Goal: Transaction & Acquisition: Purchase product/service

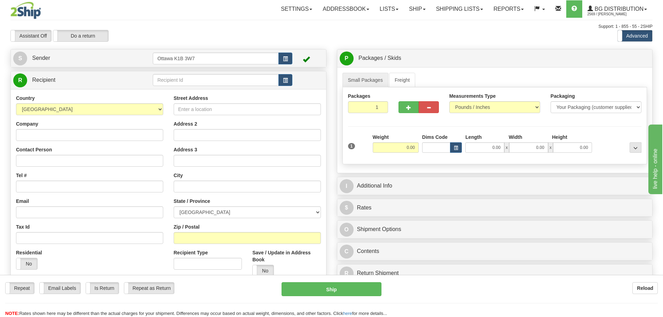
drag, startPoint x: 0, startPoint y: 0, endPoint x: 165, endPoint y: 6, distance: 165.0
click at [165, 6] on div "Settings Shipping Preferences Fields Preferences New Store Connections Addressb…" at bounding box center [387, 8] width 529 height 17
click at [221, 84] on input "text" at bounding box center [216, 80] width 126 height 12
click at [288, 65] on div "S Sender Ottawa K1B 3W7" at bounding box center [168, 58] width 315 height 18
click at [286, 62] on button "button" at bounding box center [285, 59] width 14 height 12
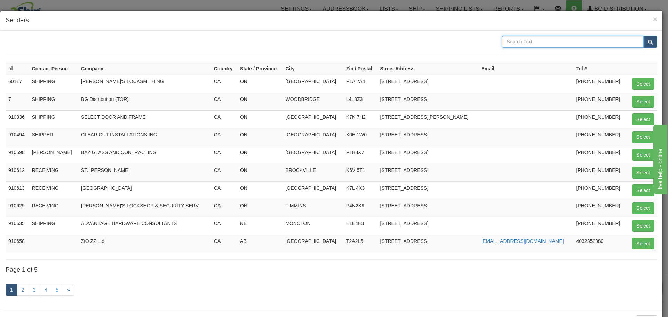
click at [596, 43] on input "text" at bounding box center [573, 42] width 142 height 12
type input "beauce"
click at [643, 36] on button "submit" at bounding box center [650, 42] width 14 height 12
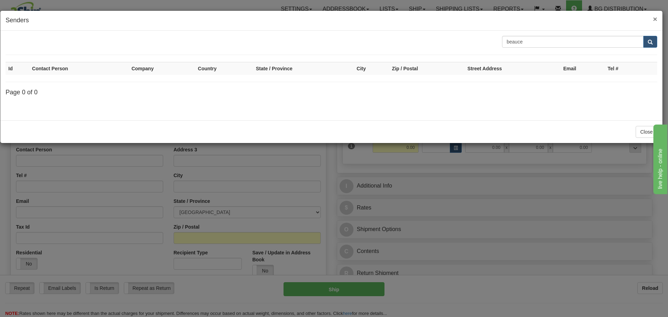
click at [655, 21] on span "×" at bounding box center [655, 19] width 4 height 8
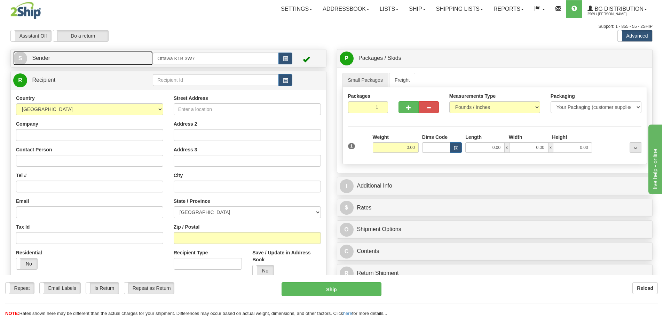
click at [118, 62] on link "S Sender" at bounding box center [83, 58] width 140 height 14
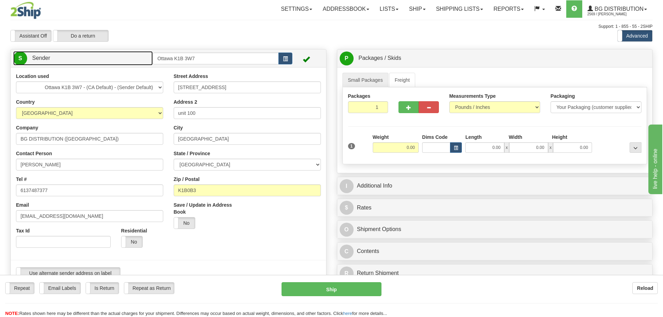
click at [127, 62] on link "S Sender" at bounding box center [83, 58] width 140 height 14
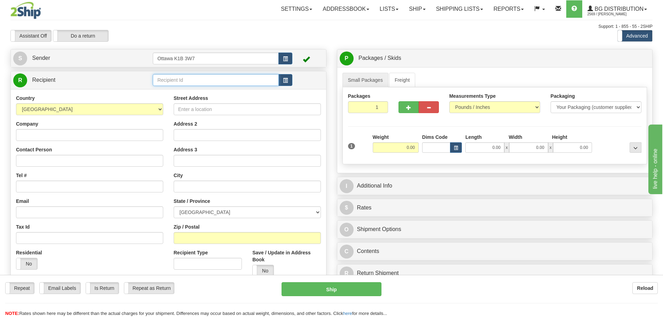
click at [278, 80] on input "text" at bounding box center [216, 80] width 126 height 12
click at [283, 79] on button "button" at bounding box center [285, 80] width 14 height 12
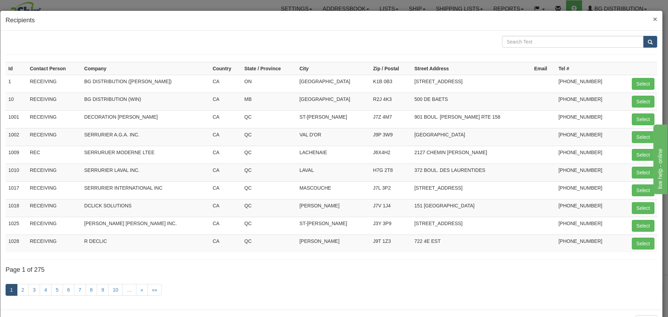
click at [653, 21] on span "×" at bounding box center [655, 19] width 4 height 8
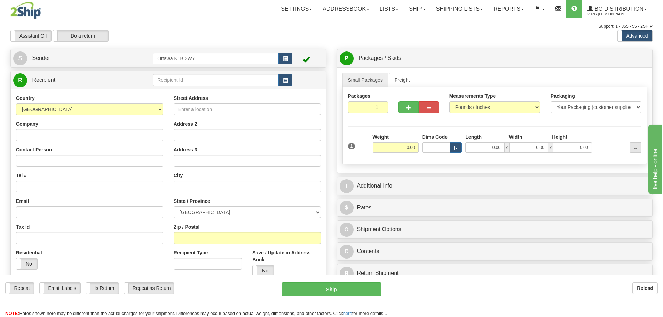
click at [214, 86] on td at bounding box center [223, 80] width 140 height 14
click at [211, 83] on input "text" at bounding box center [216, 80] width 126 height 12
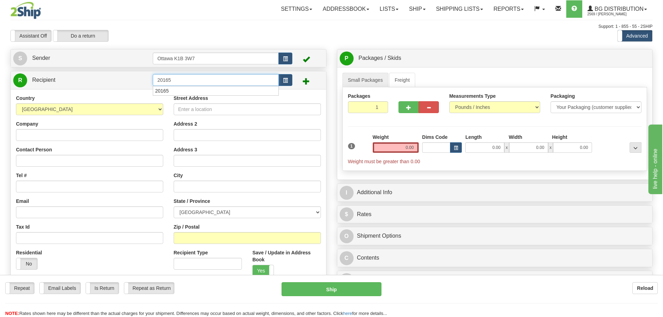
type input "20165"
click at [133, 19] on div "Toggle navigation Settings Shipping Preferences Fields Preferences New" at bounding box center [331, 198] width 663 height 396
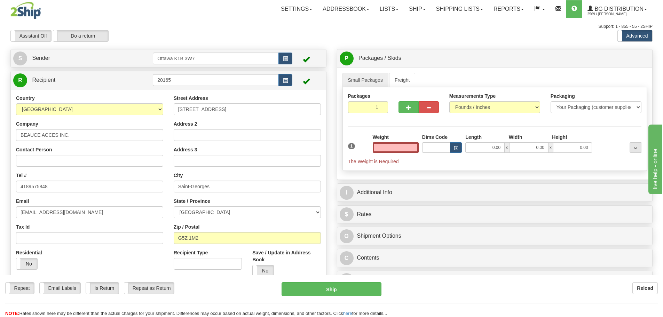
type input "0.00"
click at [288, 54] on button "button" at bounding box center [285, 59] width 14 height 12
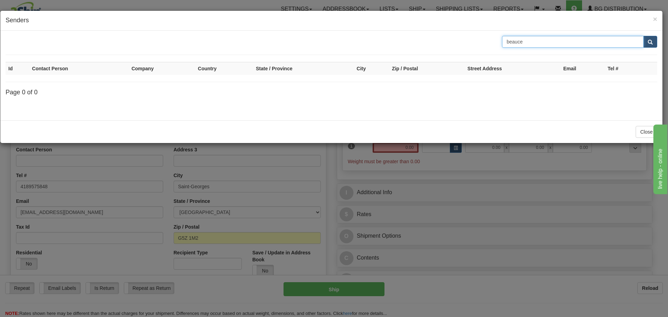
click at [516, 40] on input "beauce" at bounding box center [573, 42] width 142 height 12
drag, startPoint x: 538, startPoint y: 40, endPoint x: 454, endPoint y: 43, distance: 83.9
click at [456, 43] on div "beauce" at bounding box center [331, 42] width 662 height 12
type input "20165"
click at [653, 49] on form "20165" at bounding box center [332, 45] width 652 height 19
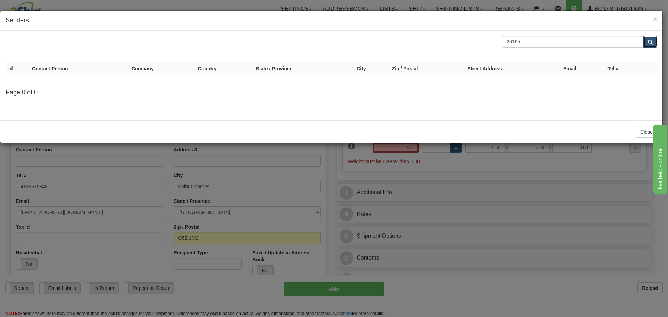
click at [653, 46] on button "submit" at bounding box center [650, 42] width 14 height 12
click at [653, 42] on button "submit" at bounding box center [650, 42] width 14 height 12
click at [654, 16] on span "×" at bounding box center [655, 19] width 4 height 8
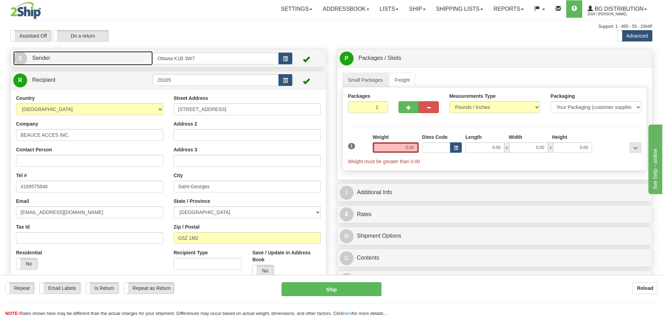
click at [117, 61] on link "S Sender" at bounding box center [83, 58] width 140 height 14
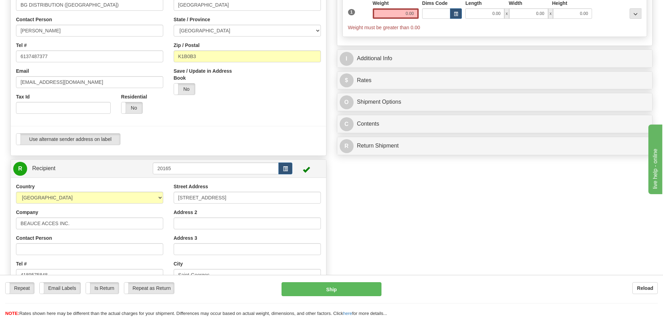
scroll to position [35, 0]
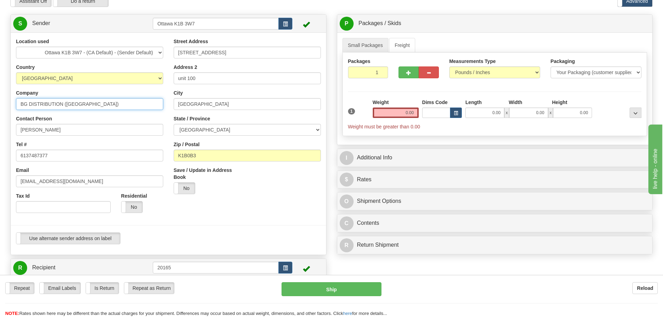
drag, startPoint x: 103, startPoint y: 104, endPoint x: 0, endPoint y: 121, distance: 104.3
click at [0, 120] on div "Toggle navigation Settings Shipping Preferences Fields Preferences New" at bounding box center [331, 261] width 663 height 592
drag, startPoint x: 88, startPoint y: 130, endPoint x: 0, endPoint y: 136, distance: 87.9
click at [0, 136] on div "Toggle navigation Settings Shipping Preferences Fields Preferences New" at bounding box center [331, 261] width 663 height 592
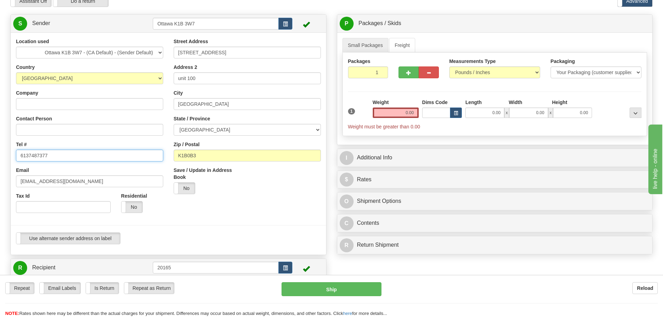
drag, startPoint x: 144, startPoint y: 153, endPoint x: 0, endPoint y: 159, distance: 144.2
click at [0, 159] on div "Toggle navigation Settings Shipping Preferences Fields Preferences New" at bounding box center [331, 261] width 663 height 592
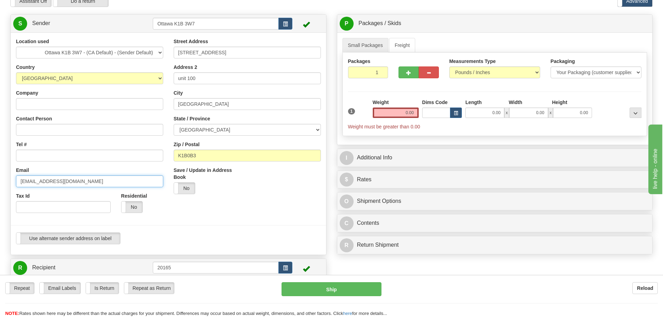
drag, startPoint x: 140, startPoint y: 183, endPoint x: 0, endPoint y: 182, distance: 139.9
click at [0, 182] on div "Toggle navigation Settings Shipping Preferences Fields Preferences New" at bounding box center [331, 261] width 663 height 592
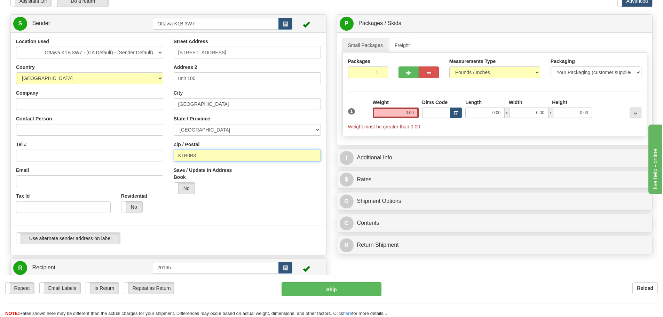
drag, startPoint x: 248, startPoint y: 155, endPoint x: 108, endPoint y: 142, distance: 141.1
click at [61, 155] on div "Location used Montreal Ottawa K1B 3W7 - (CA Default) - (Sender Default) Quebec …" at bounding box center [168, 144] width 315 height 212
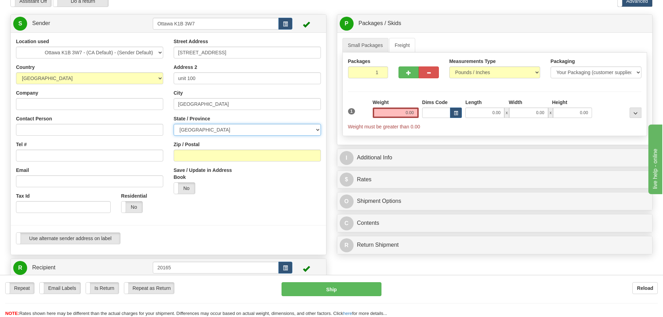
drag, startPoint x: 187, startPoint y: 128, endPoint x: 157, endPoint y: 132, distance: 30.1
click at [157, 132] on div "Location used Montreal Ottawa K1B 3W7 - (CA Default) - (Sender Default) Quebec …" at bounding box center [168, 144] width 315 height 212
drag, startPoint x: 232, startPoint y: 103, endPoint x: 141, endPoint y: 108, distance: 90.6
click at [141, 108] on div "Location used Montreal Ottawa K1B 3W7 - (CA Default) - (Sender Default) Quebec …" at bounding box center [168, 144] width 315 height 212
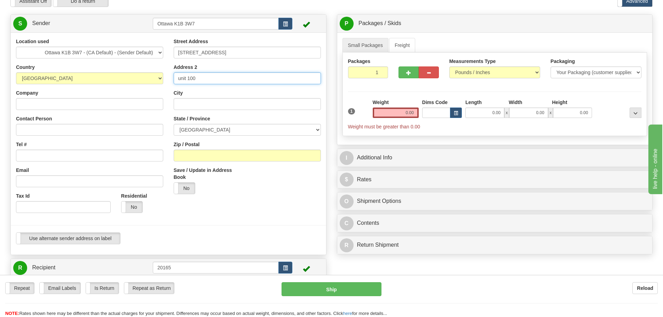
drag, startPoint x: 223, startPoint y: 80, endPoint x: 82, endPoint y: 89, distance: 141.6
click at [82, 89] on div "Location used Montreal Ottawa K1B 3W7 - (CA Default) - (Sender Default) Quebec …" at bounding box center [168, 144] width 315 height 212
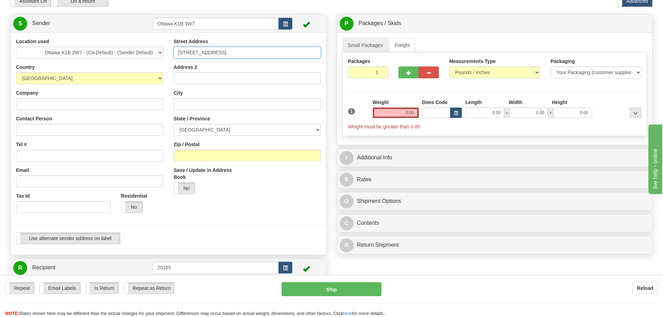
drag, startPoint x: 230, startPoint y: 52, endPoint x: 40, endPoint y: 64, distance: 190.7
click at [39, 62] on div "Location used Montreal Ottawa K1B 3W7 - (CA Default) - (Sender Default) Quebec …" at bounding box center [168, 144] width 315 height 212
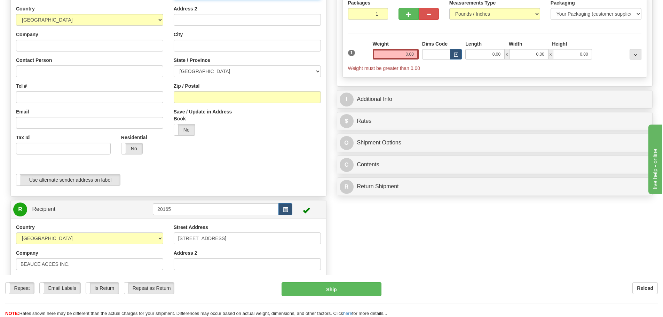
scroll to position [70, 0]
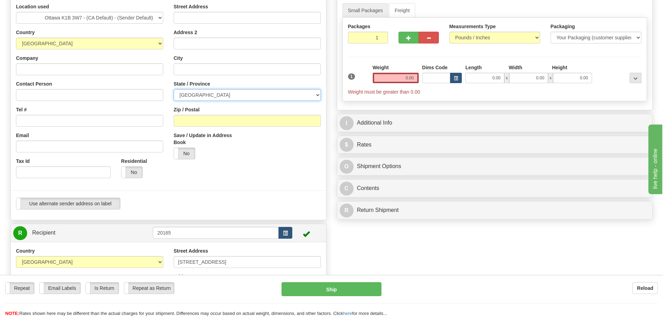
click at [211, 98] on select "ALBERTA BRITISH COLUMBIA MANITOBA NEW BRUNSWICK NEWFOUNDLAND NOVA SCOTIA NUNAVU…" at bounding box center [247, 95] width 147 height 12
select select "QC"
click at [174, 89] on select "ALBERTA BRITISH COLUMBIA MANITOBA NEW BRUNSWICK NEWFOUNDLAND NOVA SCOTIA NUNAVU…" at bounding box center [247, 95] width 147 height 12
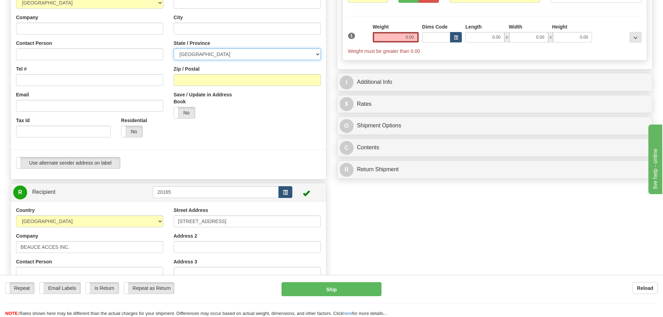
scroll to position [174, 0]
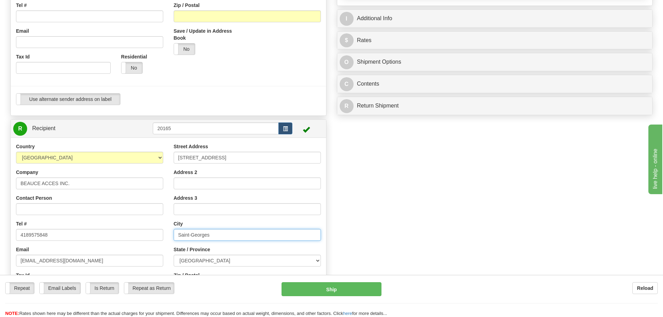
drag, startPoint x: 232, startPoint y: 238, endPoint x: 116, endPoint y: 241, distance: 115.9
click at [116, 241] on div "Country AFGHANISTAN ALAND ISLANDS ALBANIA ALGERIA AMERICAN SAMOA ANDORRA ANGOLA…" at bounding box center [168, 236] width 315 height 187
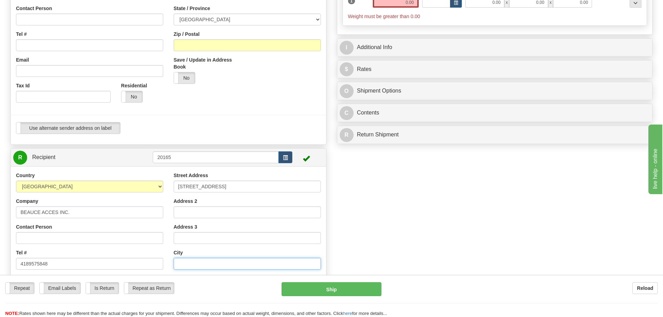
scroll to position [104, 0]
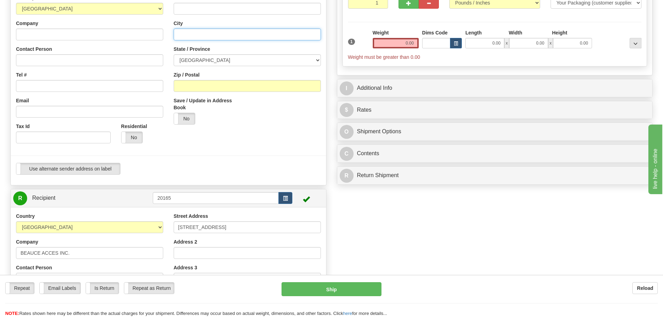
click at [223, 36] on input "City" at bounding box center [247, 35] width 147 height 12
paste input "Saint-Georges"
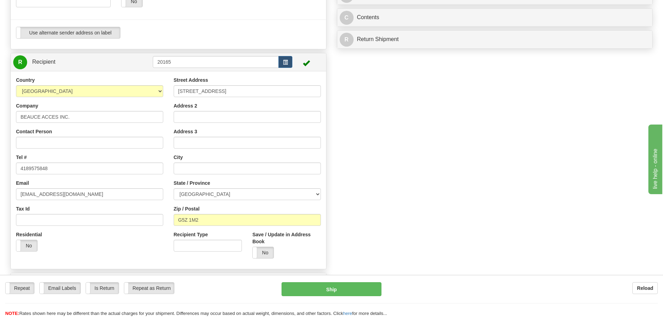
scroll to position [244, 0]
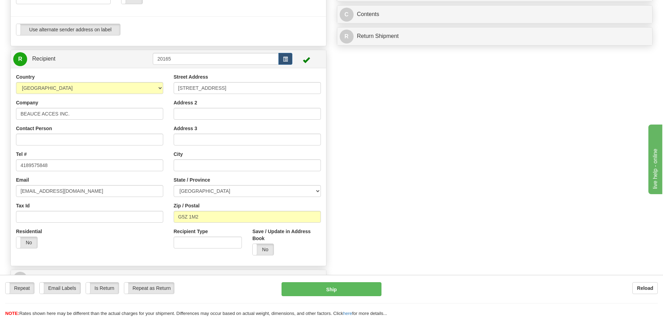
type input "Saint-Georges"
drag, startPoint x: 235, startPoint y: 90, endPoint x: 103, endPoint y: 89, distance: 132.2
click at [103, 89] on div "Country AFGHANISTAN ALAND ISLANDS ALBANIA ALGERIA AMERICAN SAMOA ANDORRA ANGOLA…" at bounding box center [168, 166] width 315 height 187
type input "550, 54e Rue Sud"
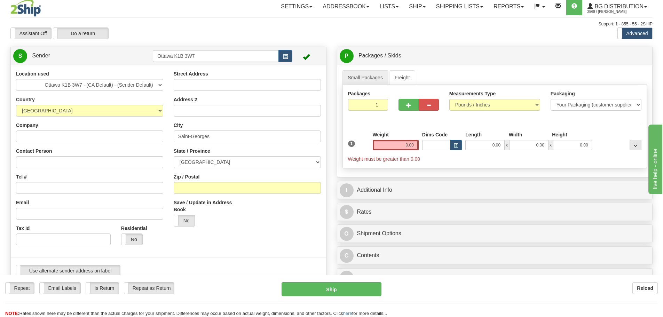
scroll to position [0, 0]
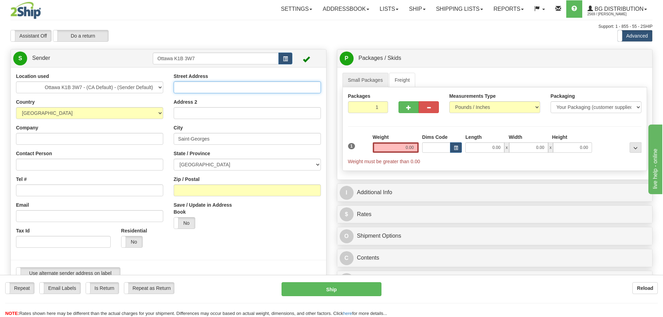
click at [218, 88] on input "Street Address" at bounding box center [247, 87] width 147 height 12
paste input "550, 54e Rue Sud"
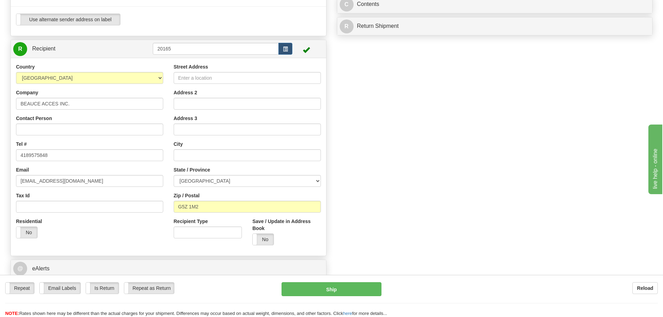
scroll to position [313, 0]
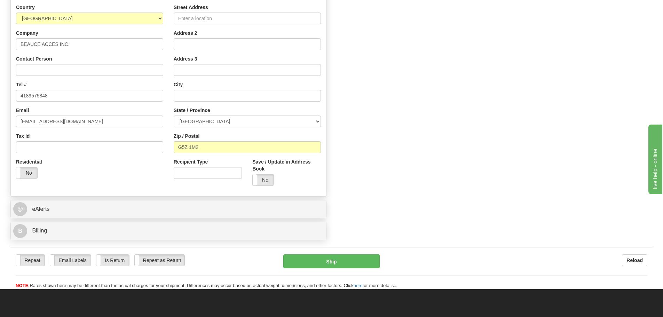
type input "550, 54e Rue Sud"
drag, startPoint x: 125, startPoint y: 153, endPoint x: 76, endPoint y: 154, distance: 48.7
click at [76, 154] on div "Country AFGHANISTAN ALAND ISLANDS ALBANIA ALGERIA AMERICAN SAMOA ANDORRA ANGOLA…" at bounding box center [168, 97] width 315 height 187
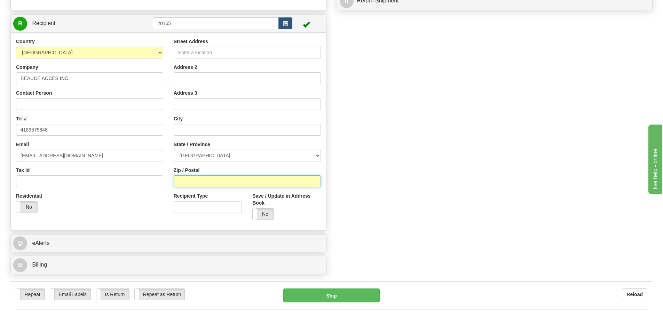
scroll to position [139, 0]
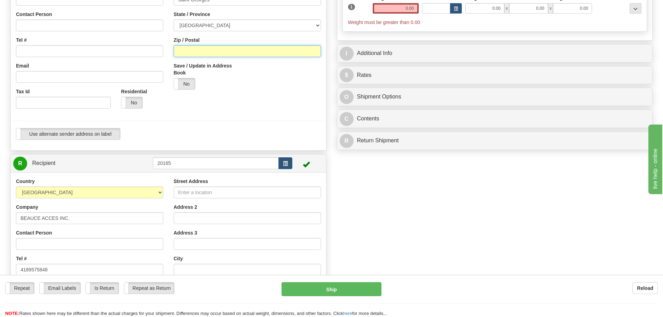
click at [226, 55] on input "Zip / Postal" at bounding box center [247, 51] width 147 height 12
paste input "G5Z 1M2"
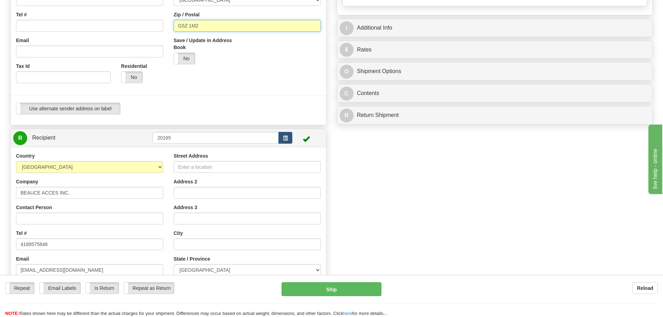
scroll to position [209, 0]
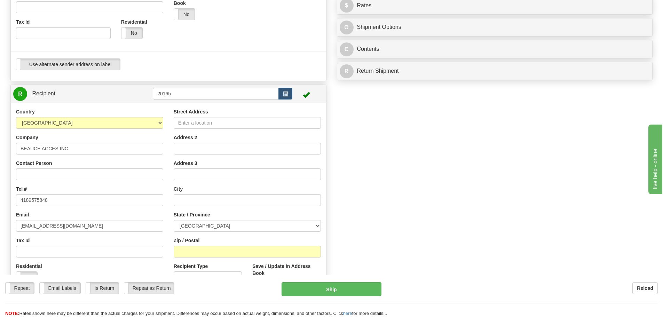
type input "G5Z 1M2"
drag, startPoint x: 89, startPoint y: 149, endPoint x: 0, endPoint y: 164, distance: 90.7
click at [0, 164] on div "Toggle navigation Settings Shipping Preferences Fields Preferences New" at bounding box center [331, 87] width 663 height 592
type input "SAINT-GEORGES"
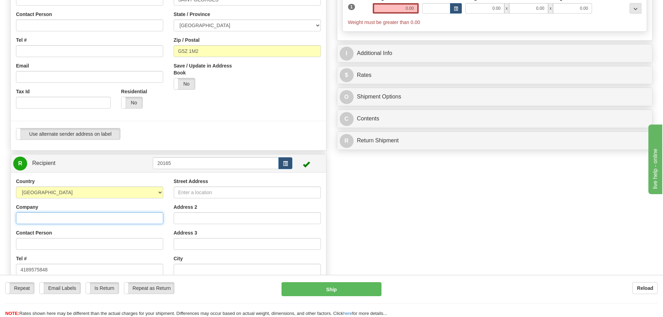
scroll to position [0, 0]
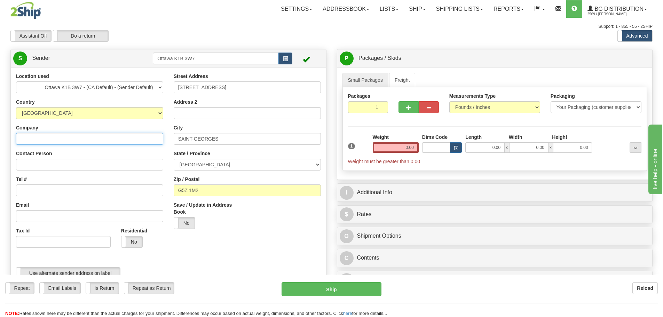
click at [70, 141] on input "Company" at bounding box center [89, 139] width 147 height 12
paste input "BEAUCE ACCES INC."
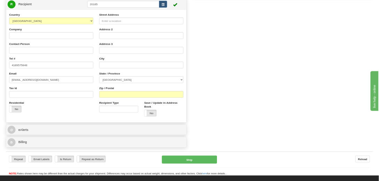
scroll to position [313, 0]
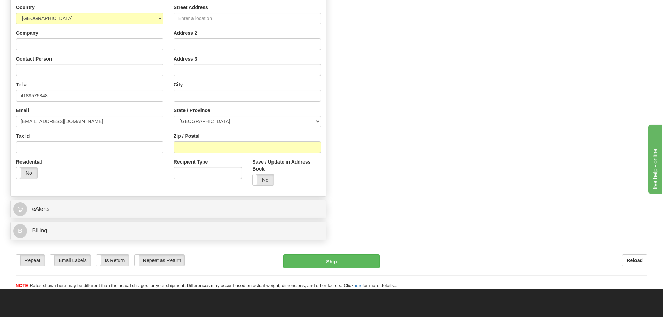
type input "BEAUCE ACCES INC."
drag, startPoint x: 96, startPoint y: 124, endPoint x: 0, endPoint y: 128, distance: 96.1
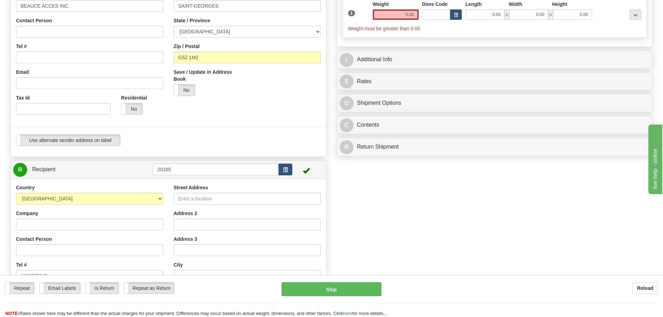
scroll to position [129, 0]
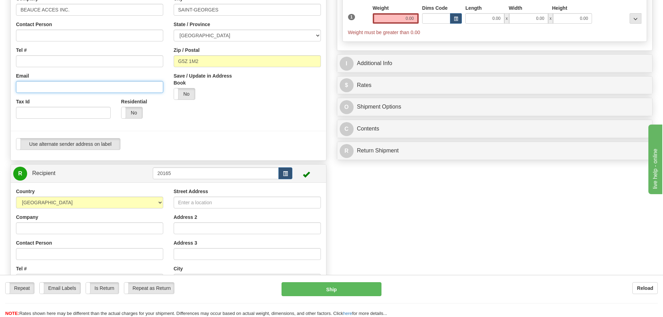
click at [79, 91] on input "Email" at bounding box center [89, 87] width 147 height 12
paste input "jeromefortin@me.com"
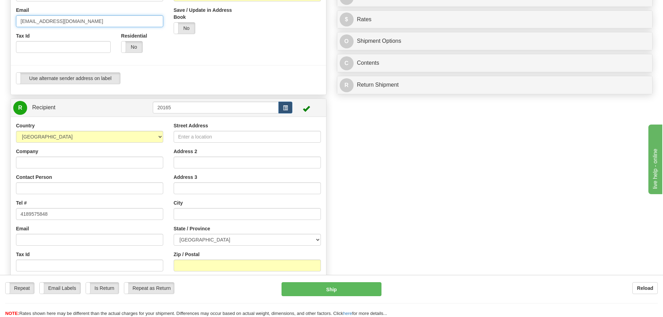
scroll to position [268, 0]
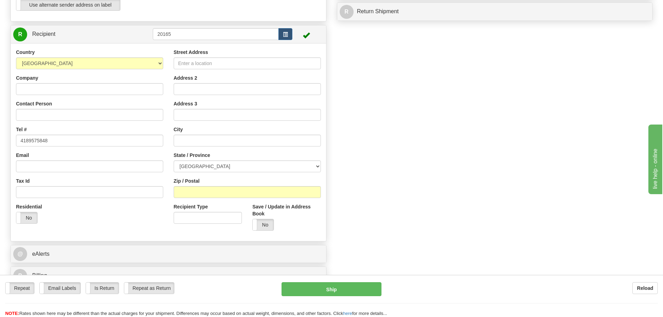
type input "jeromefortin@me.com"
drag, startPoint x: 66, startPoint y: 136, endPoint x: 0, endPoint y: 146, distance: 66.5
click at [0, 146] on div "Toggle navigation Settings Shipping Preferences Fields Preferences New" at bounding box center [331, 31] width 663 height 599
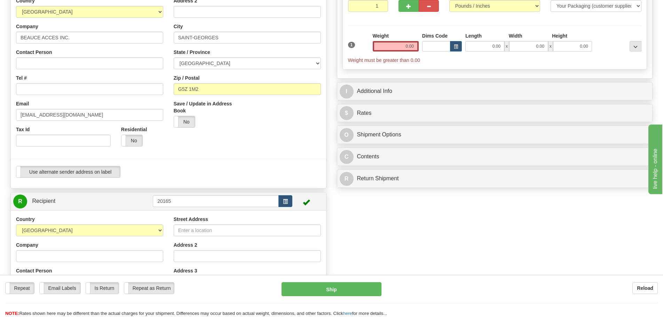
scroll to position [94, 0]
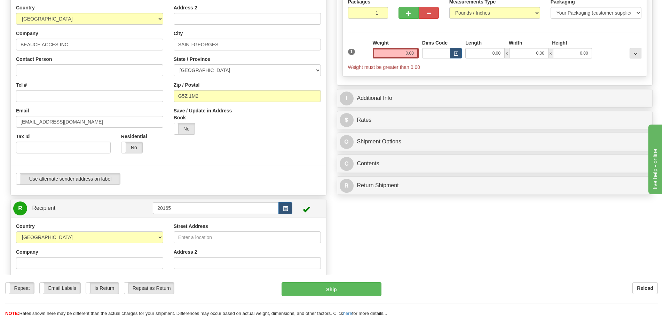
click at [101, 103] on div "Location used Montreal Ottawa K1B 3W7 - (CA Default) - (Sender Default) Quebec …" at bounding box center [90, 68] width 158 height 180
click at [101, 96] on input "Tel #" at bounding box center [89, 96] width 147 height 12
paste input "4189575848"
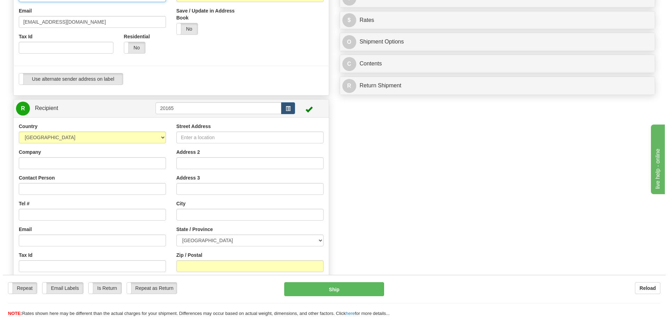
scroll to position [199, 0]
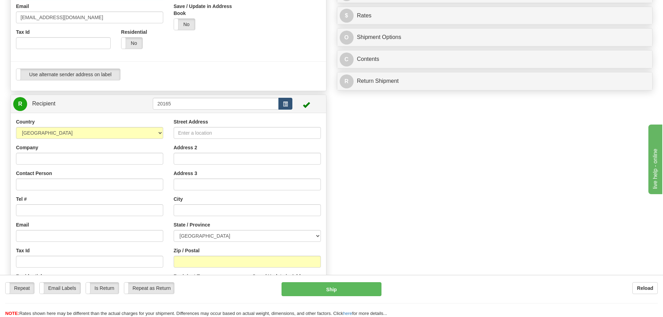
type input "4189575848"
click at [287, 102] on span "button" at bounding box center [285, 104] width 5 height 5
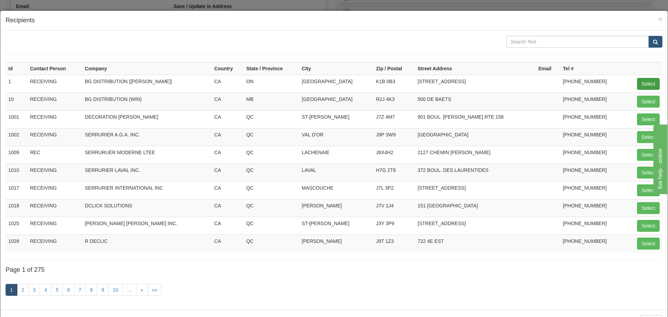
drag, startPoint x: 631, startPoint y: 83, endPoint x: 635, endPoint y: 84, distance: 3.8
click at [632, 83] on td "Select" at bounding box center [643, 84] width 37 height 18
click at [637, 84] on button "Select" at bounding box center [648, 84] width 23 height 12
type input "1"
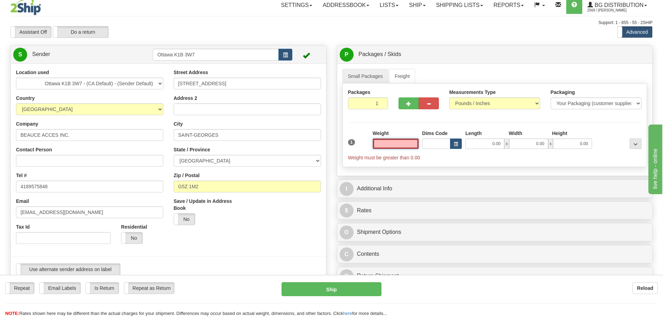
scroll to position [0, 0]
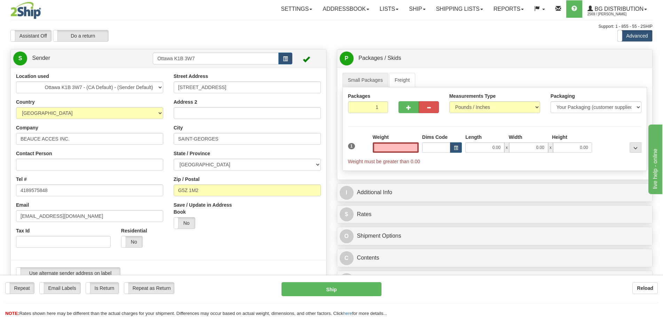
type input "0.00"
click at [399, 151] on input "0.00" at bounding box center [396, 147] width 46 height 10
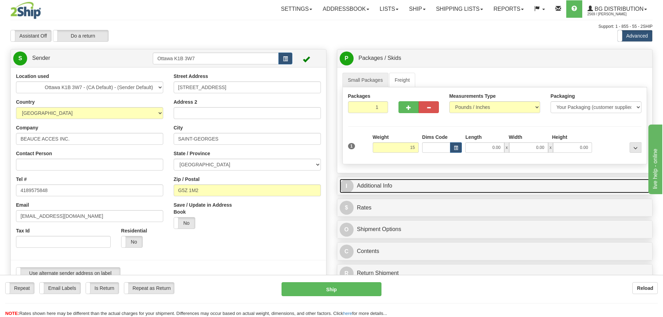
type input "15.00"
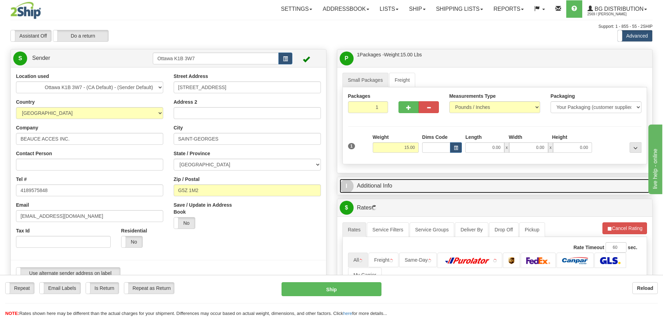
click at [549, 187] on link "I Additional Info" at bounding box center [495, 186] width 310 height 14
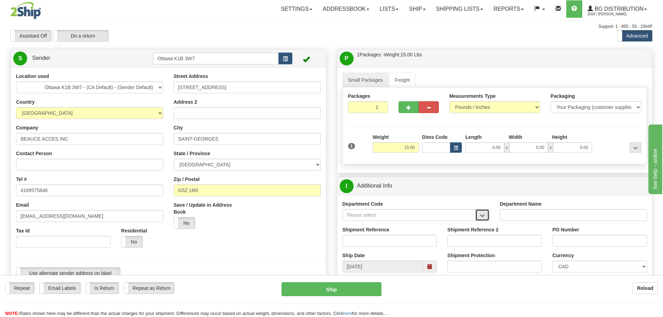
click at [487, 212] on button "button" at bounding box center [482, 215] width 14 height 12
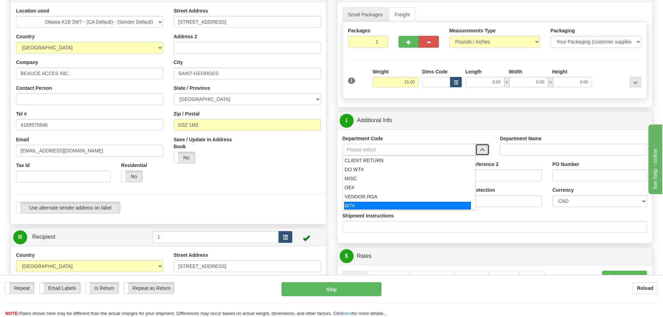
scroll to position [70, 0]
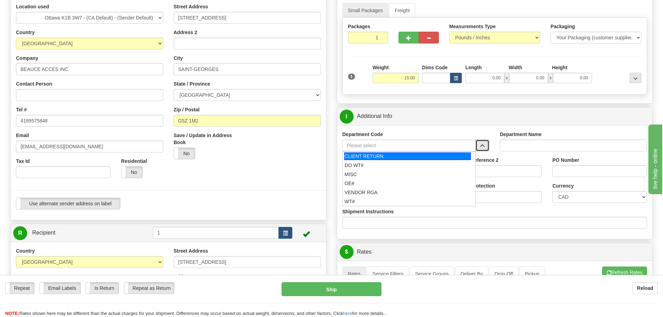
click at [373, 158] on div "CLIENT RETURN" at bounding box center [407, 156] width 127 height 8
type input "CLIENT RETURN"
type input "RETURN LABELS"
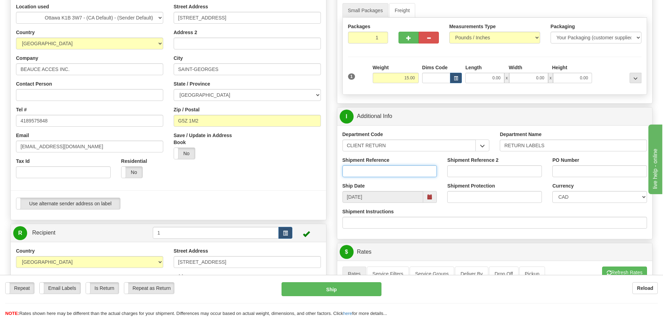
click at [370, 168] on input "Shipment Reference" at bounding box center [389, 171] width 95 height 12
paste input "30134499-00"
drag, startPoint x: 381, startPoint y: 170, endPoint x: 217, endPoint y: 166, distance: 164.6
paste input "1668"
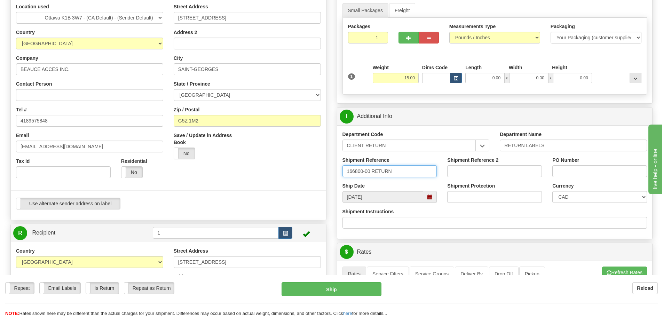
type input "166800-00 RETURN"
click at [498, 171] on input "Shipment Reference 2" at bounding box center [494, 171] width 95 height 12
paste input "30134499-00"
type input "30134499-00"
click at [576, 173] on input "PO Number" at bounding box center [599, 171] width 95 height 12
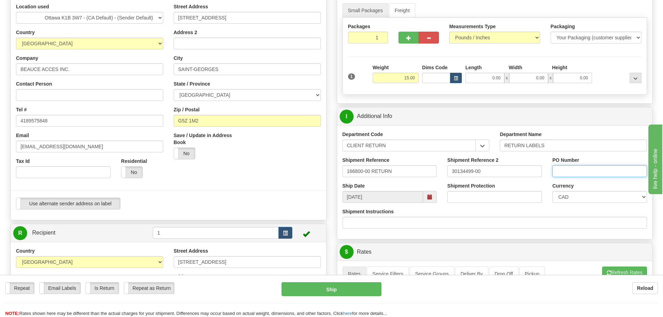
paste input "Jerome 220925"
type input "Jerome 220925"
drag, startPoint x: 392, startPoint y: 170, endPoint x: 374, endPoint y: 174, distance: 19.2
click at [374, 174] on input "166800-00 RETURN" at bounding box center [389, 171] width 95 height 12
click at [396, 172] on input "166800-00 RETURN" at bounding box center [389, 171] width 95 height 12
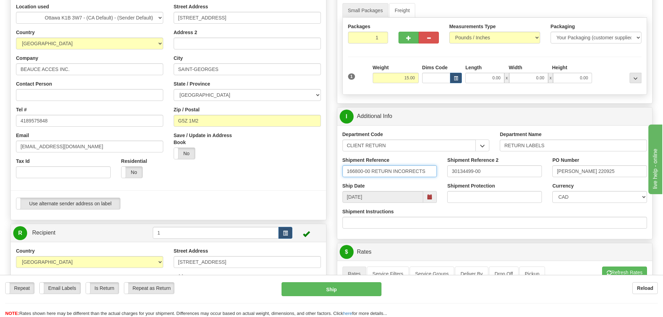
type input "166800-00 RETURN INCORRECTS"
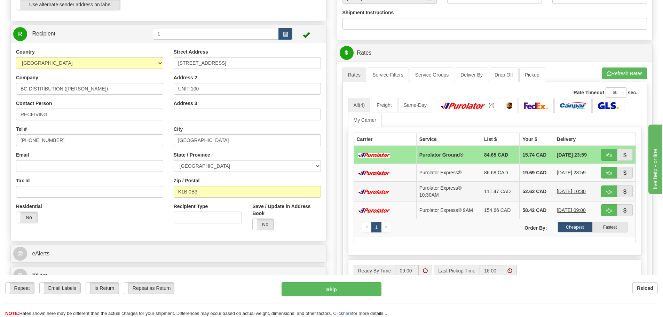
scroll to position [278, 0]
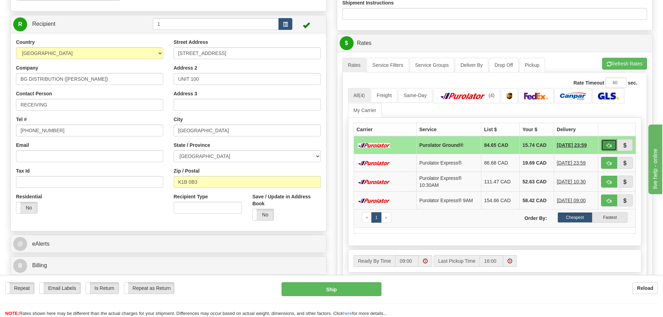
click at [607, 146] on span "button" at bounding box center [608, 145] width 5 height 5
type input "260"
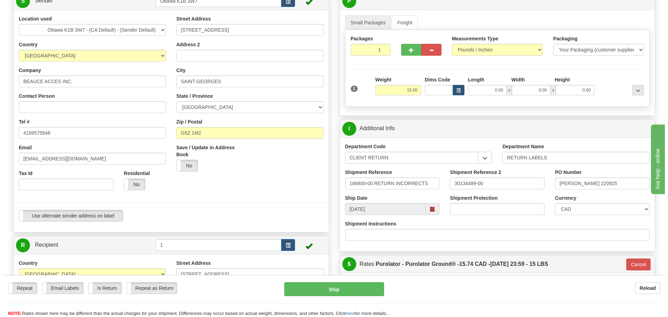
scroll to position [70, 0]
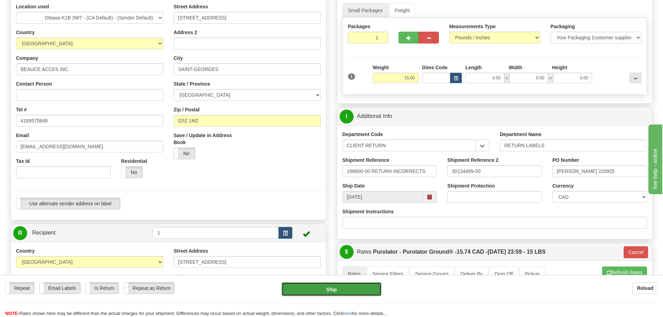
click at [365, 293] on button "Ship" at bounding box center [331, 289] width 100 height 14
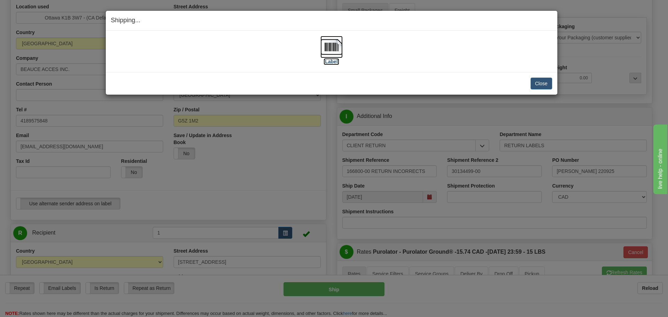
click at [331, 62] on label "[Label]" at bounding box center [332, 61] width 16 height 7
click at [534, 80] on button "Close" at bounding box center [542, 84] width 22 height 12
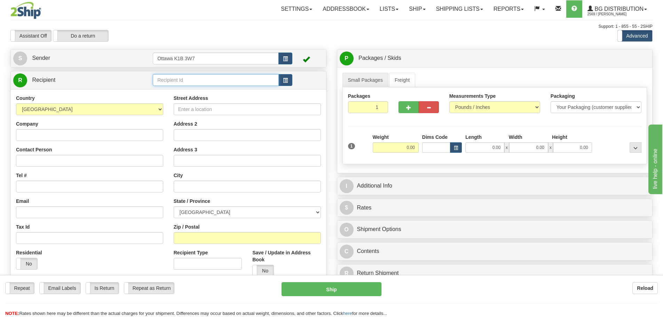
click at [222, 78] on input "text" at bounding box center [216, 80] width 126 height 12
type input "910598"
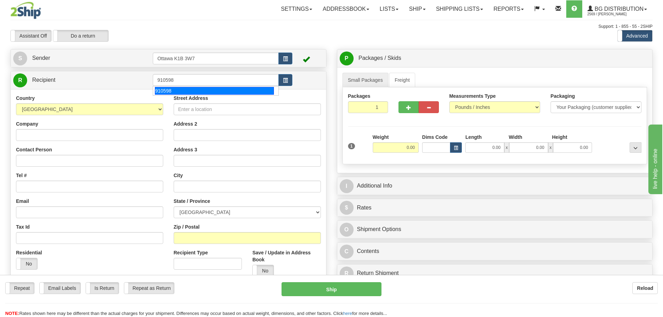
click at [193, 43] on div "Toggle navigation Settings Shipping Preferences Fields Preferences New" at bounding box center [331, 198] width 663 height 396
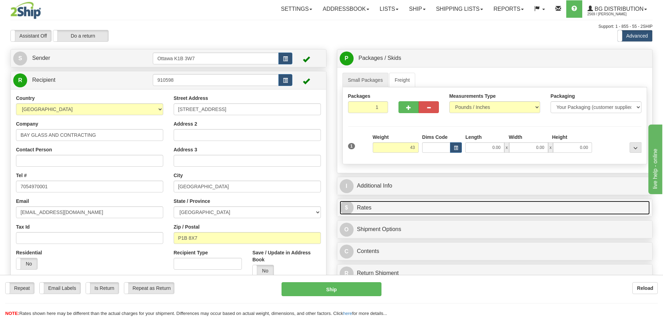
type input "43.00"
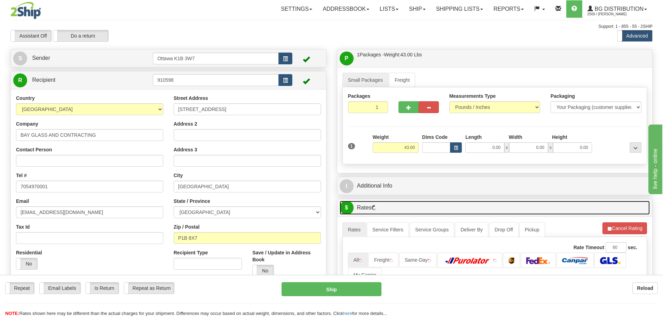
click at [429, 201] on link "$ Rates" at bounding box center [495, 208] width 310 height 14
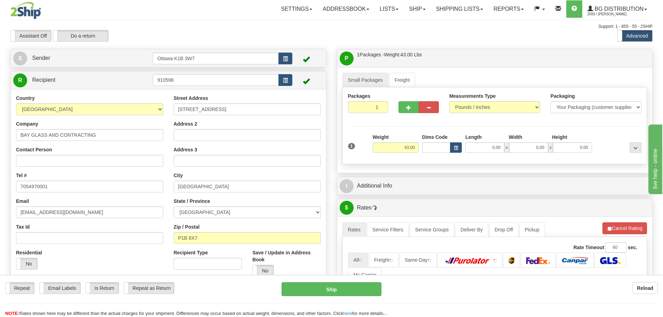
click at [431, 193] on div "I Additional Info" at bounding box center [494, 186] width 315 height 18
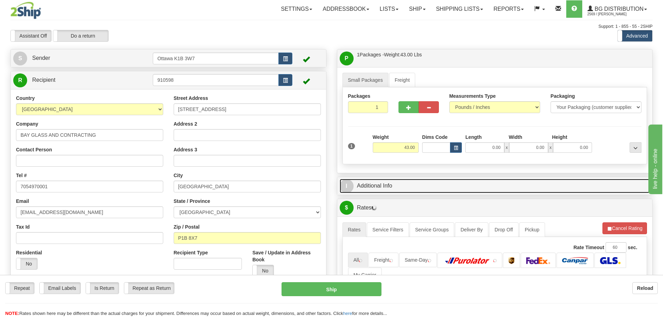
click at [438, 185] on link "I Additional Info" at bounding box center [495, 186] width 310 height 14
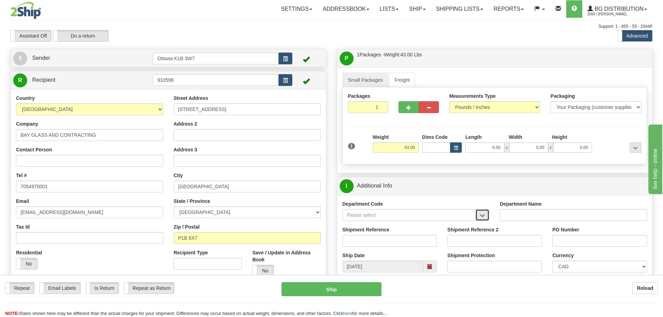
click at [481, 214] on span "button" at bounding box center [482, 215] width 5 height 5
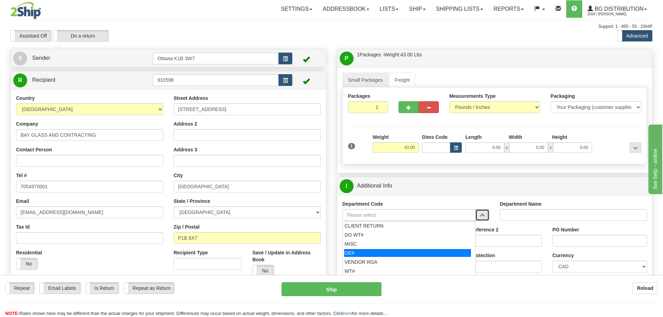
click at [419, 249] on div "OE#" at bounding box center [407, 253] width 127 height 8
type input "OE#"
type input "ORDERS"
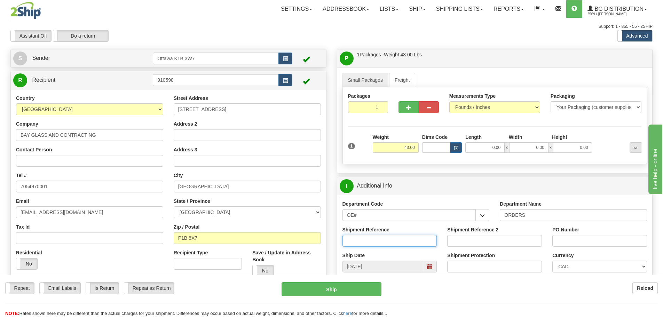
click at [412, 239] on input "Shipment Reference" at bounding box center [389, 241] width 95 height 12
type input "10203330-00"
click at [460, 237] on input "Shipment Reference 2" at bounding box center [494, 241] width 95 height 12
type input "10202917-04"
click at [619, 243] on input "PO Number" at bounding box center [599, 241] width 95 height 12
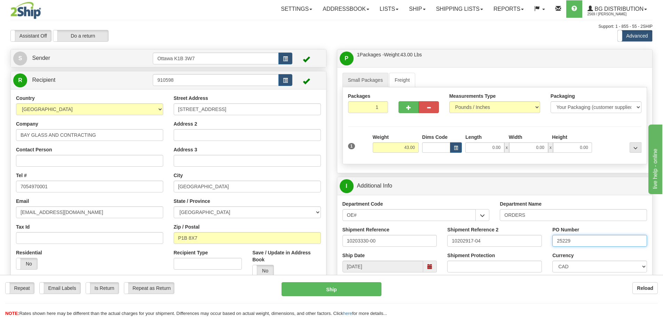
type input "25229"
click at [486, 146] on input "0.00" at bounding box center [484, 147] width 39 height 10
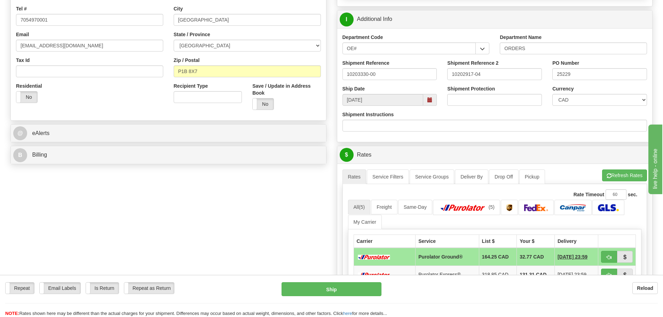
scroll to position [174, 0]
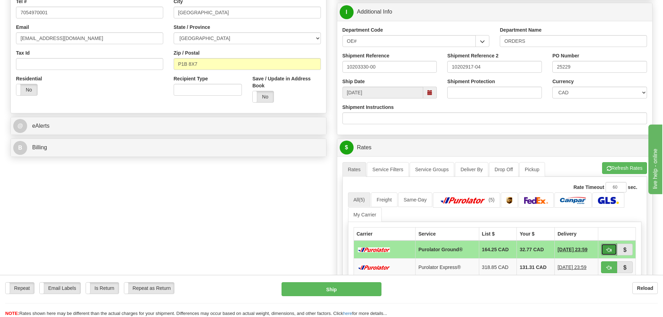
type input "0.00"
click at [611, 244] on button "button" at bounding box center [609, 250] width 16 height 12
type input "260"
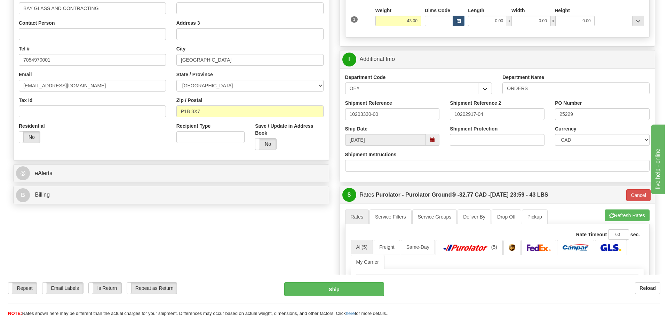
scroll to position [70, 0]
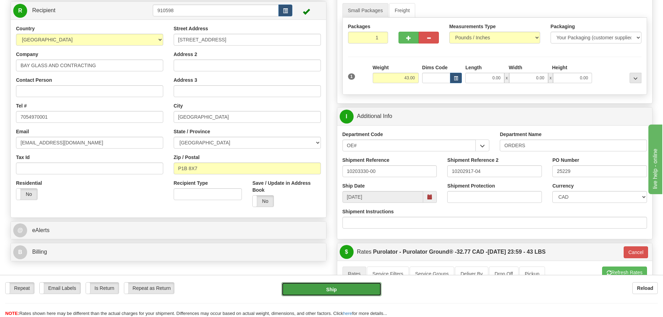
click at [363, 288] on button "Ship" at bounding box center [331, 289] width 100 height 14
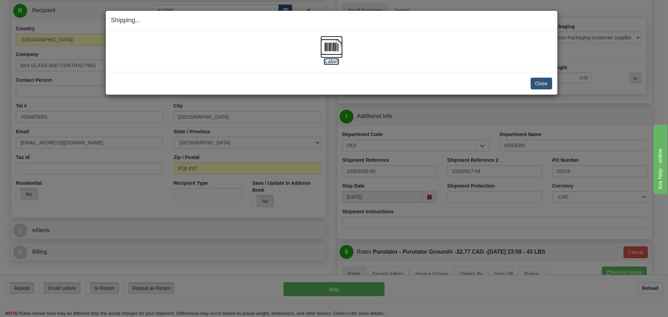
click at [327, 57] on img at bounding box center [331, 47] width 22 height 22
click at [546, 83] on button "Close" at bounding box center [542, 84] width 22 height 12
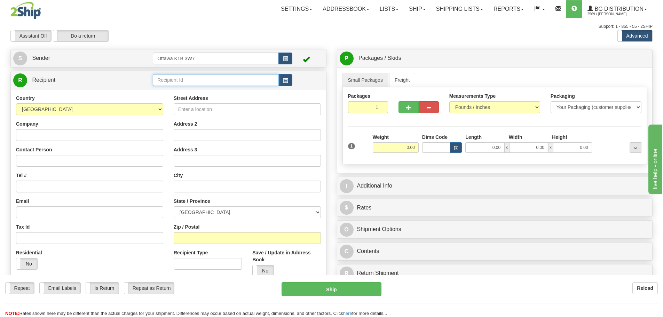
click at [177, 81] on input "text" at bounding box center [216, 80] width 126 height 12
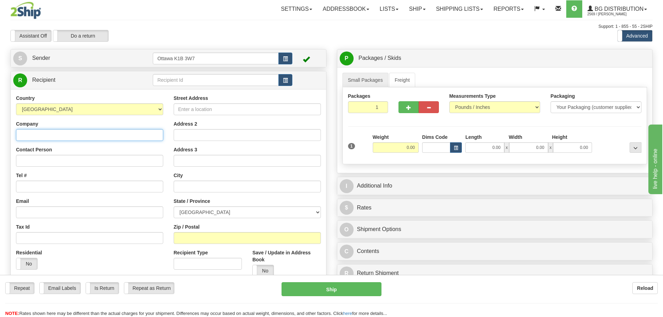
click at [100, 137] on input "Company" at bounding box center [89, 135] width 147 height 12
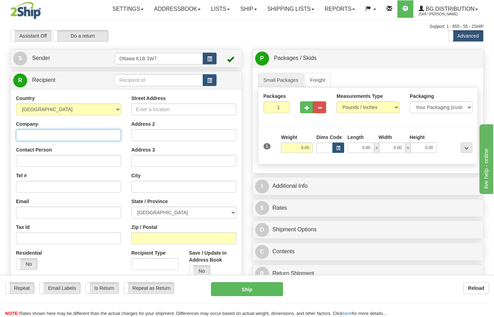
type input "s"
type input "SYNERGIZEX INC."
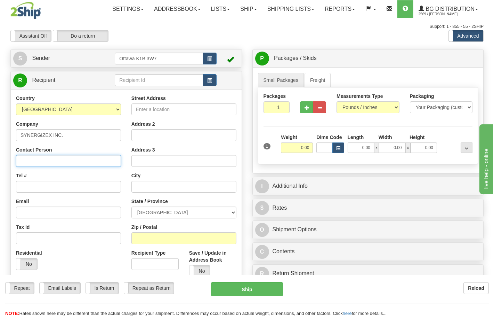
type input "R"
type input "ATTN: [PERSON_NAME]"
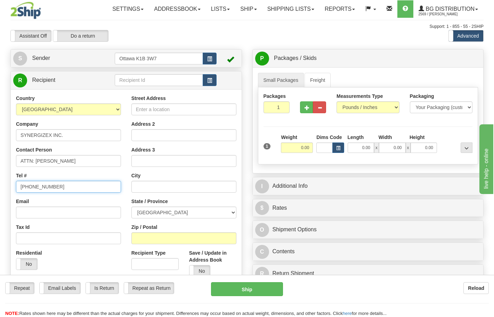
type input "905-924-6123"
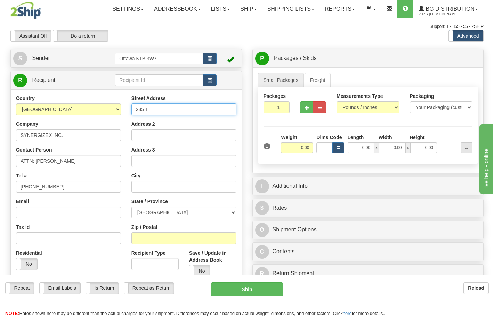
type input "285 TAUNTON RD E"
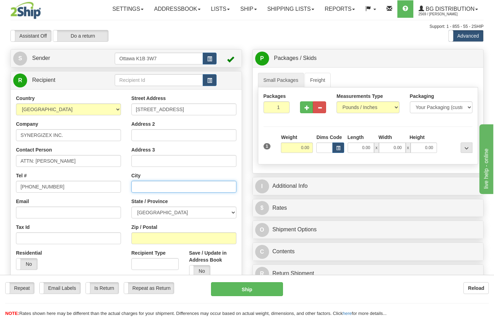
type input "OSHAWA"
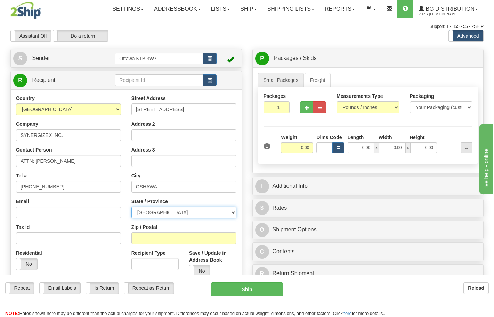
select select "ON"
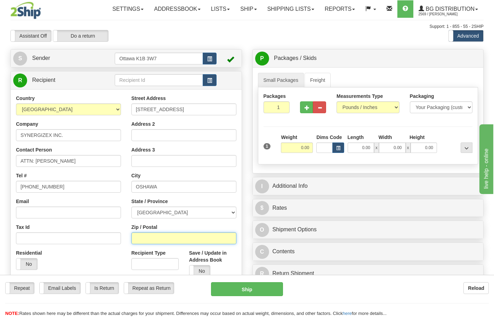
type input "L1G 3V2"
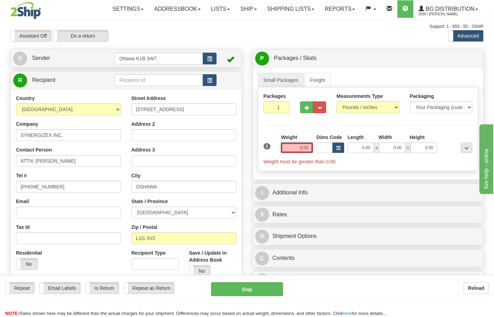
click at [300, 153] on input "0.00" at bounding box center [297, 147] width 32 height 10
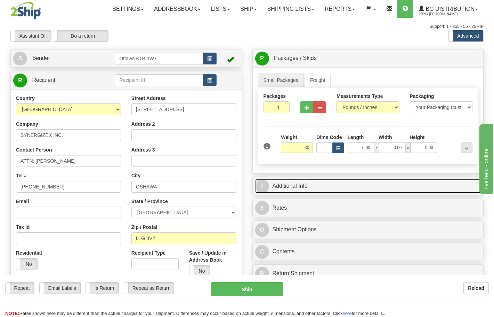
type input "30.00"
click at [333, 193] on link "I Additional Info" at bounding box center [368, 186] width 226 height 14
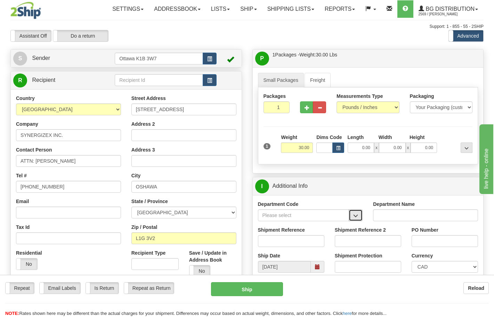
click at [356, 218] on span "button" at bounding box center [356, 215] width 5 height 5
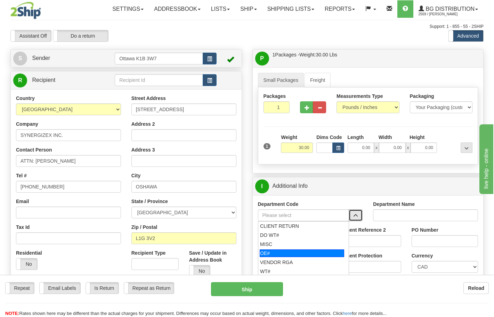
click at [285, 257] on div "OE#" at bounding box center [302, 253] width 85 height 8
type input "OE#"
type input "ORDERS"
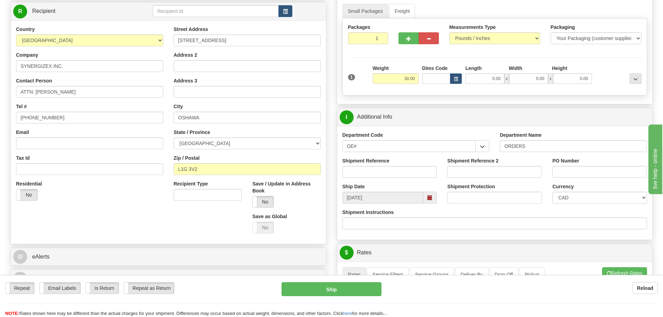
scroll to position [70, 0]
click at [400, 174] on input "Shipment Reference" at bounding box center [389, 171] width 95 height 12
type input "10202358-00"
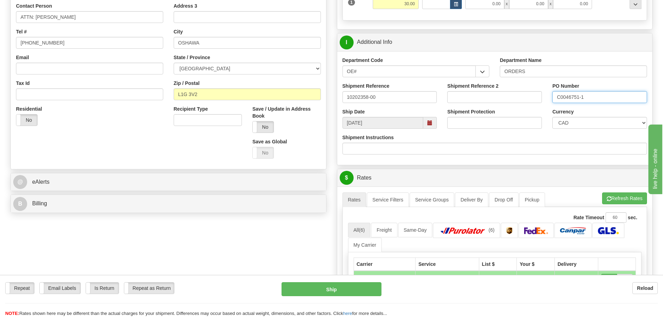
scroll to position [174, 0]
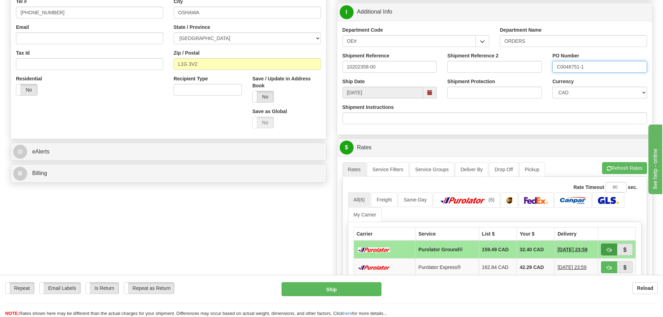
type input "C0046751-1"
click at [609, 249] on span "button" at bounding box center [608, 250] width 5 height 5
type input "260"
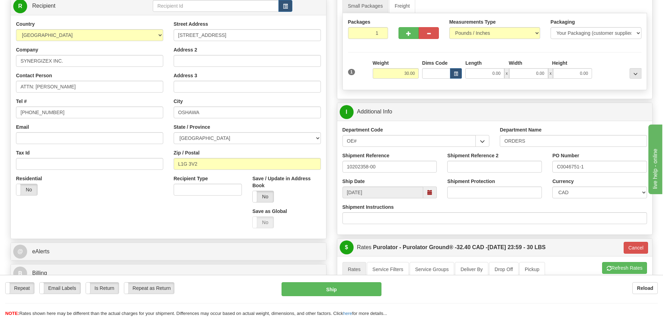
scroll to position [70, 0]
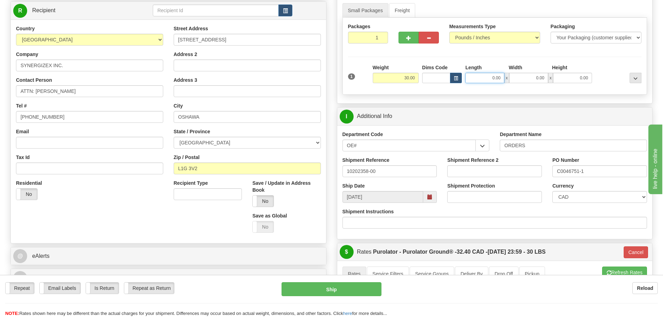
click at [477, 78] on input "0.00" at bounding box center [484, 78] width 39 height 10
type input "+"
type input "45.00"
click at [514, 76] on input "0.00" at bounding box center [528, 78] width 39 height 10
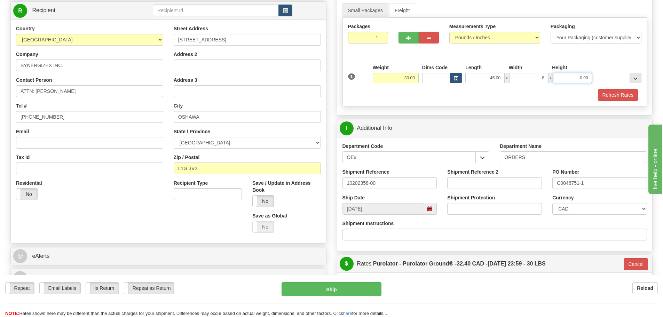
type input "8.00"
type input "10.00"
drag, startPoint x: 614, startPoint y: 93, endPoint x: 566, endPoint y: 140, distance: 66.9
click at [614, 93] on button "Refresh Rates" at bounding box center [618, 95] width 40 height 12
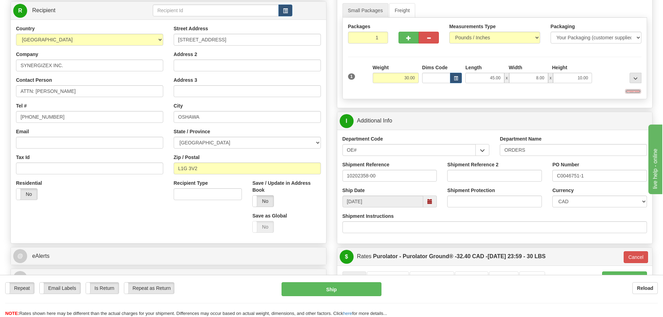
type input "260"
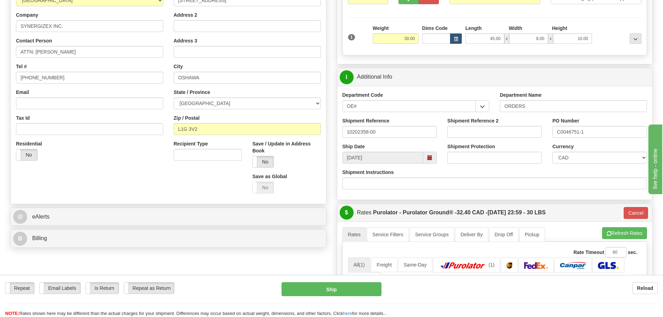
scroll to position [174, 0]
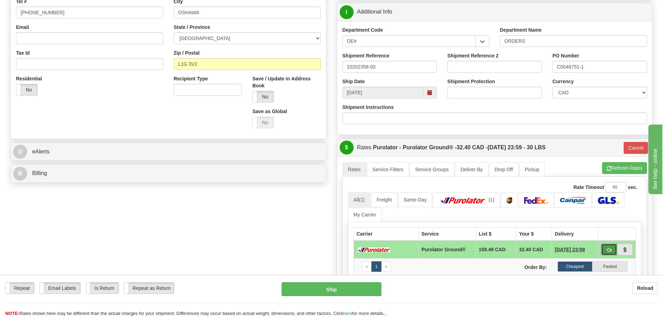
click at [610, 251] on span "button" at bounding box center [608, 250] width 5 height 5
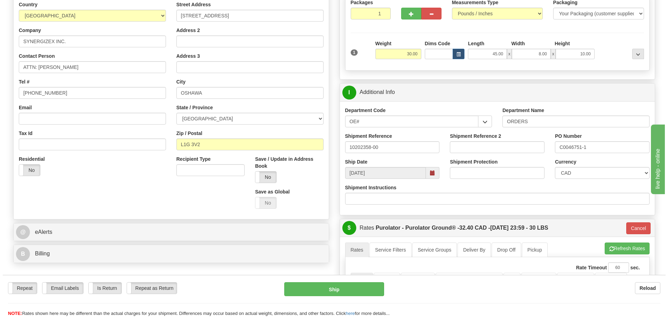
scroll to position [70, 0]
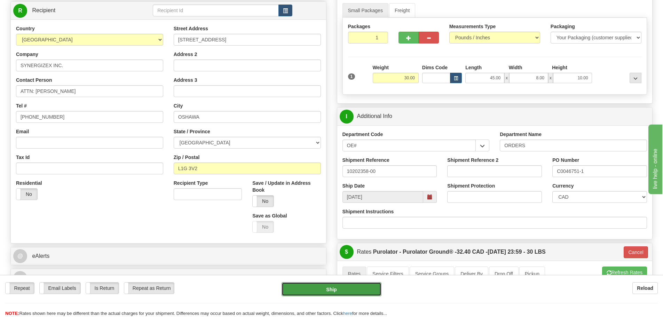
click at [358, 286] on button "Ship" at bounding box center [331, 289] width 100 height 14
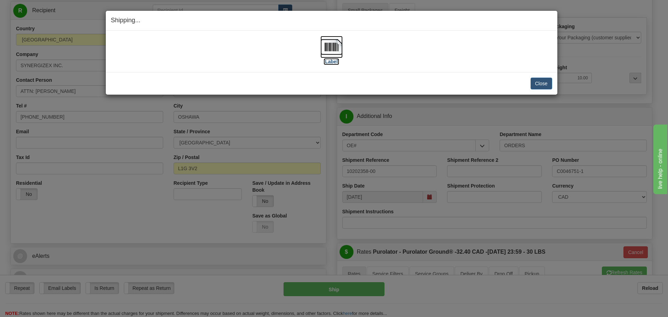
click at [330, 58] on label "[Label]" at bounding box center [332, 61] width 16 height 7
click at [543, 84] on button "Close" at bounding box center [542, 84] width 22 height 12
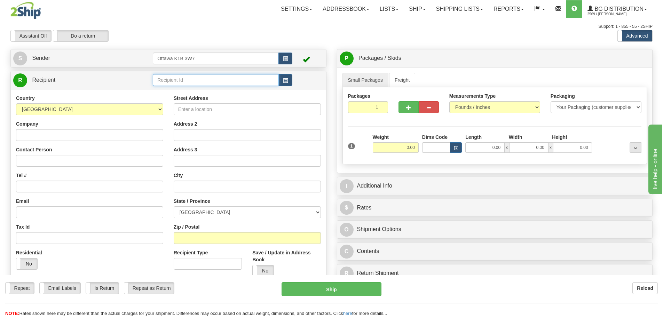
click at [201, 78] on input "text" at bounding box center [216, 80] width 126 height 12
type input "60154"
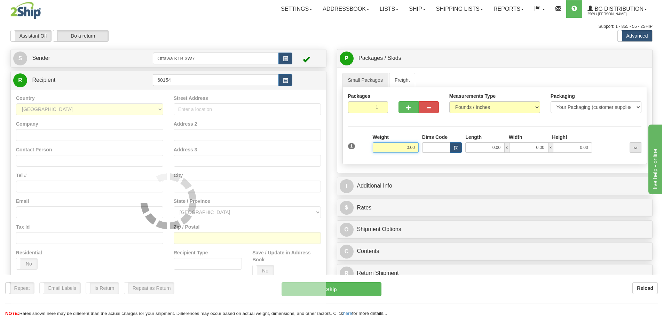
click at [214, 42] on div "Toggle navigation Settings Shipping Preferences Fields Preferences New" at bounding box center [331, 198] width 663 height 396
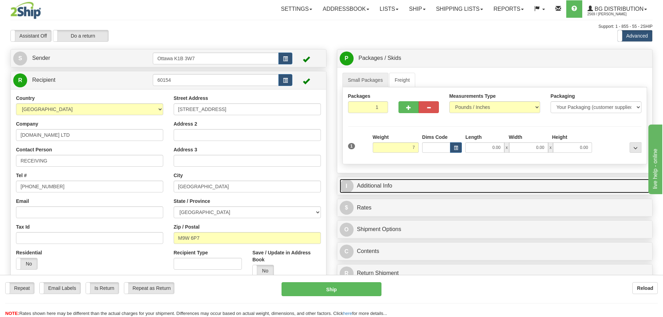
type input "7.00"
click at [425, 189] on link "I Additional Info" at bounding box center [495, 186] width 310 height 14
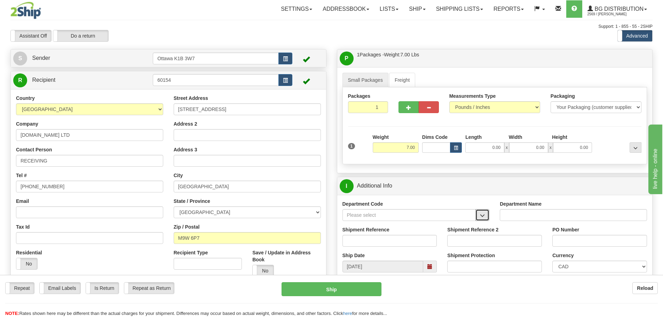
click at [483, 217] on span "button" at bounding box center [482, 215] width 5 height 5
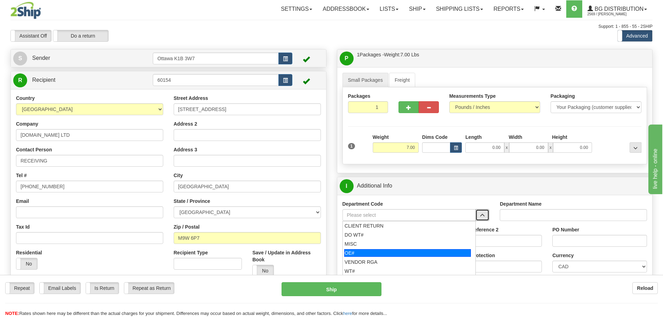
click at [428, 254] on div "OE#" at bounding box center [407, 253] width 127 height 8
type input "OE#"
type input "ORDERS"
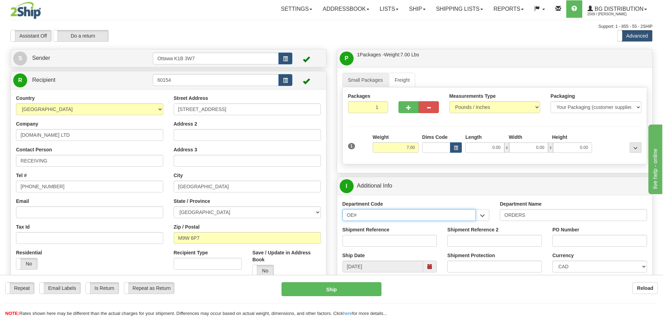
drag, startPoint x: 406, startPoint y: 218, endPoint x: 200, endPoint y: 217, distance: 206.0
click at [230, 49] on div "Create a label for the return Create Pickup Without Label S Sender" at bounding box center [331, 49] width 652 height 0
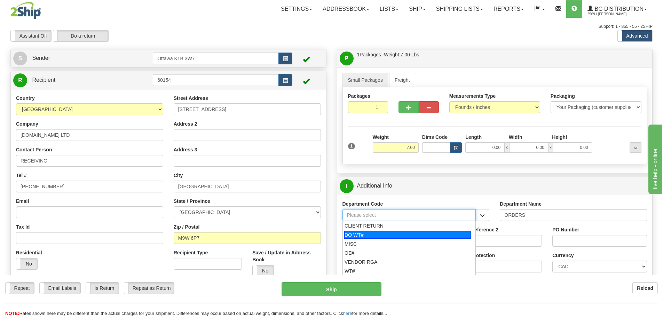
click at [404, 236] on div "DO WT#" at bounding box center [407, 235] width 127 height 8
type input "DO WT#"
type input "DIRECT ORDERS"
type input "DO WT#"
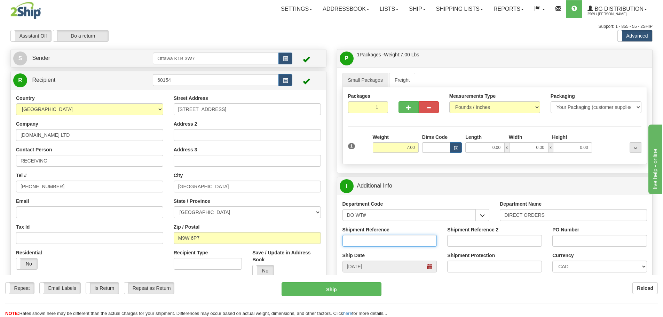
click at [400, 239] on input "Shipment Reference" at bounding box center [389, 241] width 95 height 12
type input "167098-00"
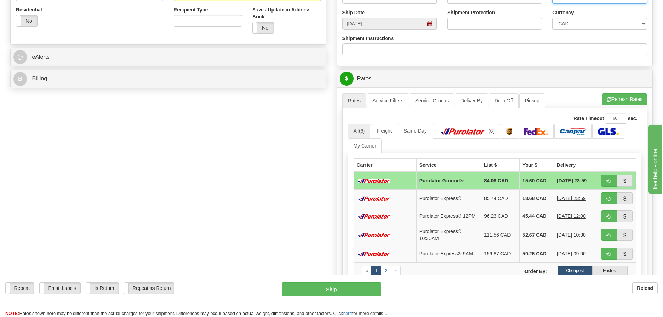
scroll to position [244, 0]
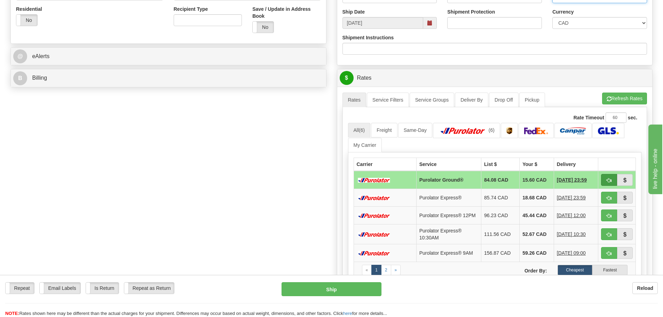
type input "51820"
drag, startPoint x: 605, startPoint y: 180, endPoint x: 593, endPoint y: 180, distance: 12.2
click at [605, 180] on button "button" at bounding box center [609, 180] width 16 height 12
type input "260"
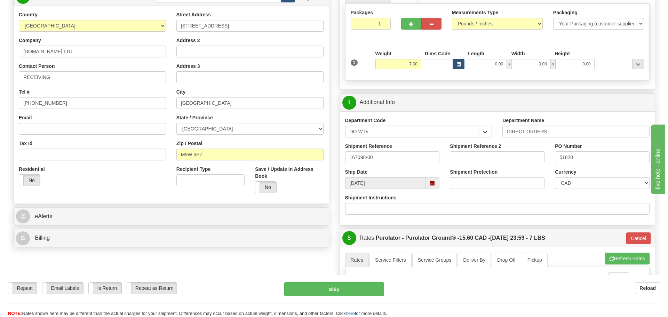
scroll to position [70, 0]
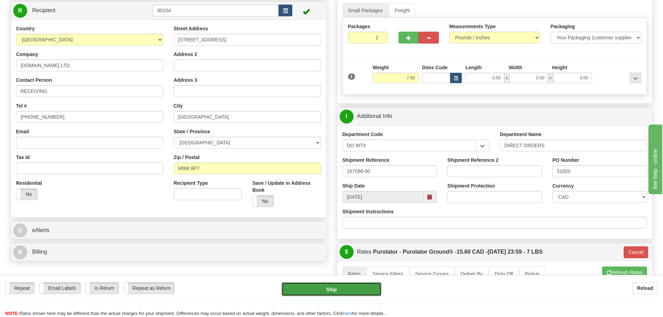
click at [366, 294] on button "Ship" at bounding box center [331, 289] width 100 height 14
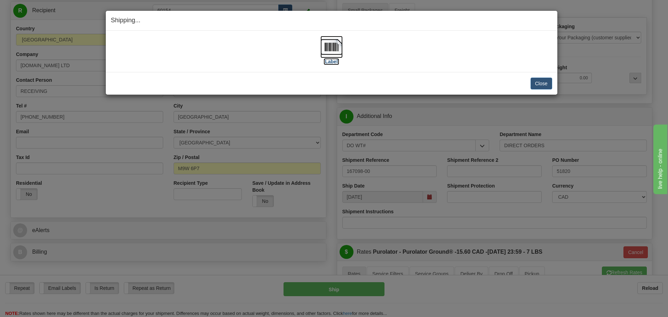
click at [328, 62] on label "[Label]" at bounding box center [332, 61] width 16 height 7
click at [530, 83] on div "Close Cancel" at bounding box center [331, 84] width 441 height 12
click at [531, 83] on button "Close" at bounding box center [542, 84] width 22 height 12
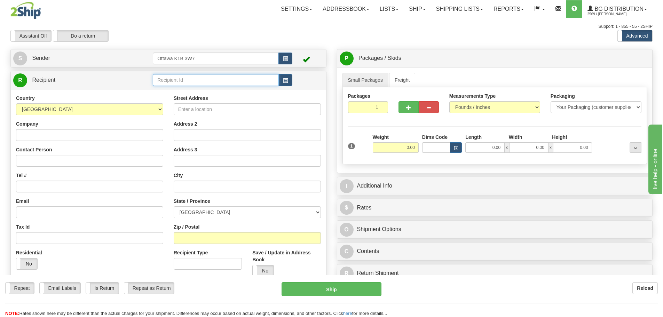
click at [178, 79] on input "text" at bounding box center [216, 80] width 126 height 12
type input "9536"
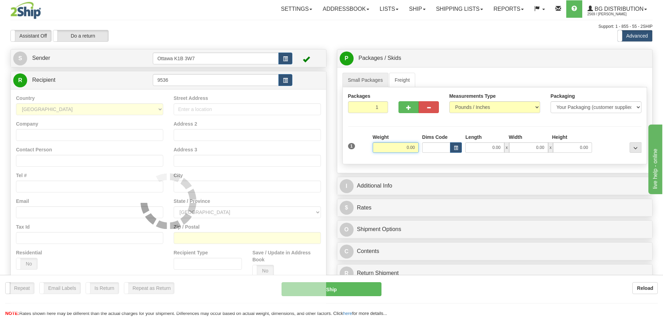
click at [262, 34] on div "Assistant On Assistant Off Do a return Do a return" at bounding box center [141, 36] width 272 height 12
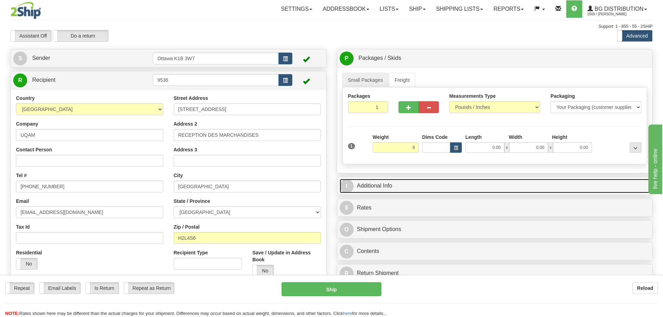
type input "9.00"
click at [445, 190] on link "I Additional Info" at bounding box center [495, 186] width 310 height 14
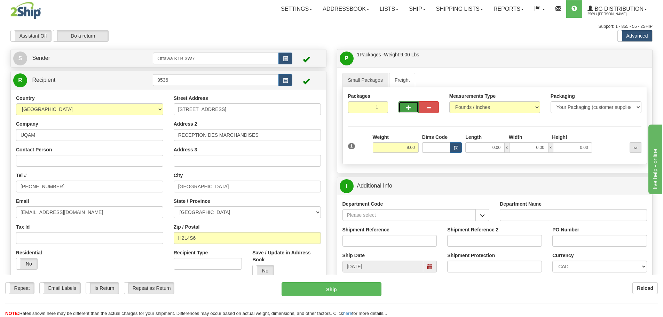
click at [400, 108] on button "button" at bounding box center [408, 107] width 20 height 12
type input "2"
click at [629, 63] on label "Pack / Skid Level Pack.." at bounding box center [630, 58] width 40 height 10
radio input "true"
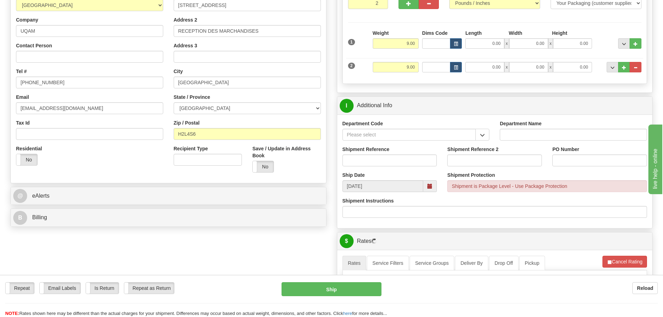
scroll to position [104, 0]
click at [484, 140] on button "button" at bounding box center [482, 134] width 14 height 12
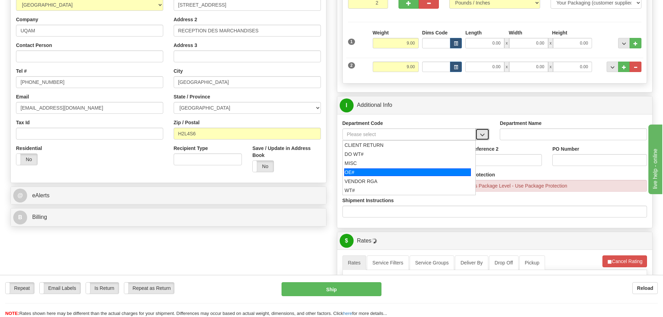
click at [407, 170] on div "OE#" at bounding box center [407, 172] width 127 height 8
type input "OE#"
type input "ORDERS"
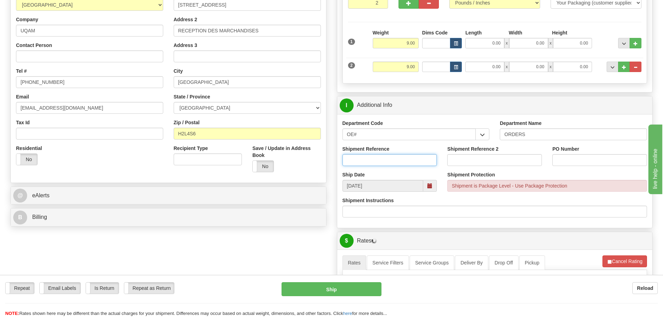
click at [399, 163] on input "Shipment Reference" at bounding box center [389, 160] width 95 height 12
type input "10204691-01"
click at [592, 159] on input "PO Number" at bounding box center [599, 160] width 95 height 12
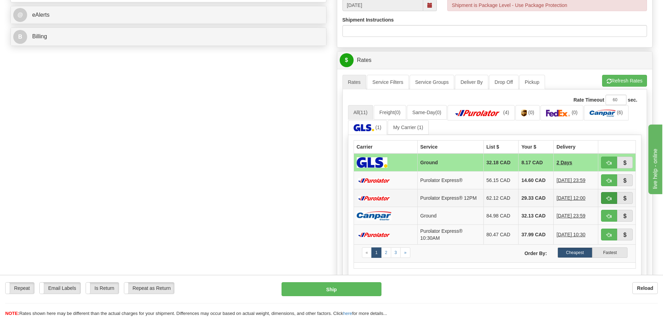
scroll to position [313, 0]
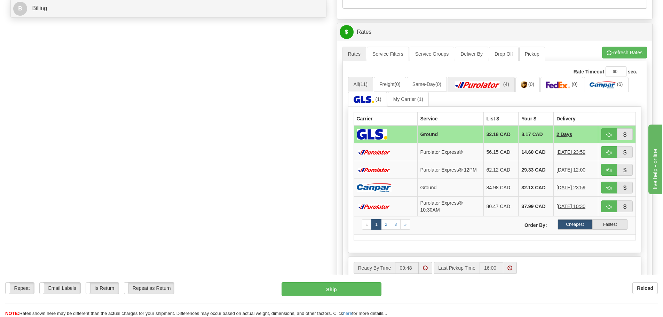
type input "20250113"
click at [502, 84] on img at bounding box center [477, 84] width 49 height 7
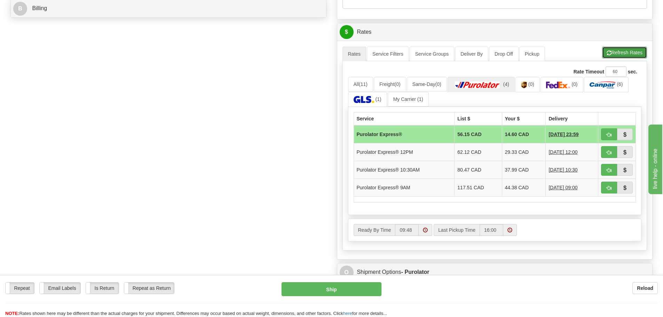
click at [622, 57] on button "Refresh Rates" at bounding box center [624, 53] width 45 height 12
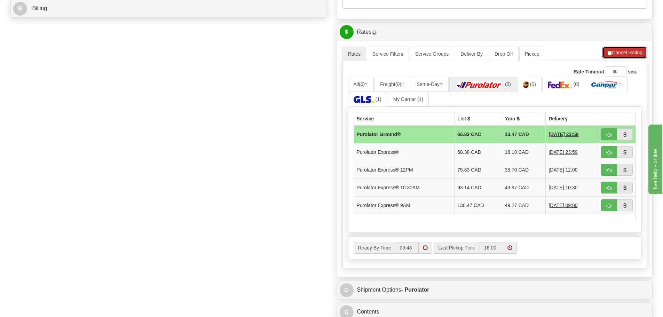
click at [626, 53] on button "Cancel Rating" at bounding box center [624, 53] width 45 height 12
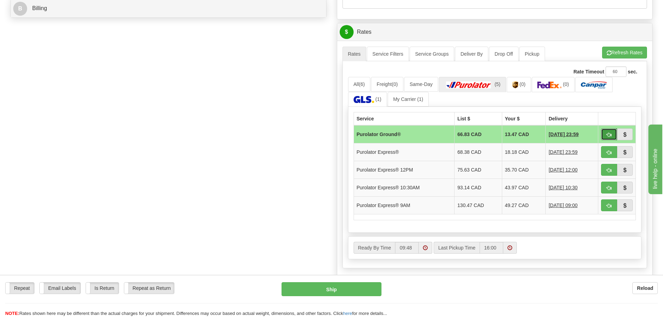
click at [607, 128] on button "button" at bounding box center [609, 134] width 16 height 12
type input "260"
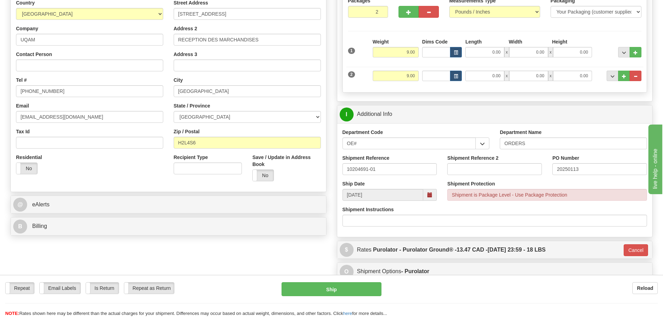
scroll to position [61, 0]
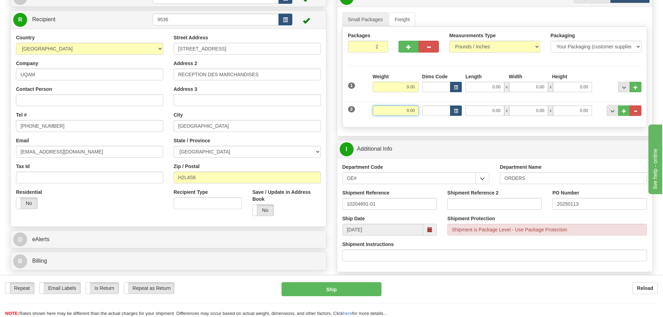
drag, startPoint x: 400, startPoint y: 110, endPoint x: 549, endPoint y: 149, distance: 153.9
click at [462, 128] on div "Small Packages Freight Packages 2 2 Measurements Type" at bounding box center [494, 71] width 315 height 129
type input "32"
type input "260"
type input "32.00"
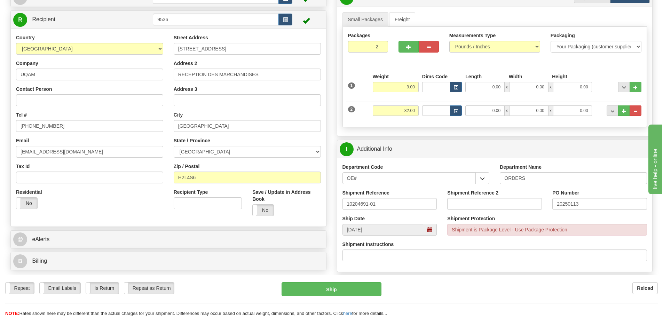
click at [326, 89] on div "Street Address 1200 RUE BERRI Address 2 RECEPTION DES MARCHANDISES Address 3 Ci…" at bounding box center [247, 127] width 158 height 187
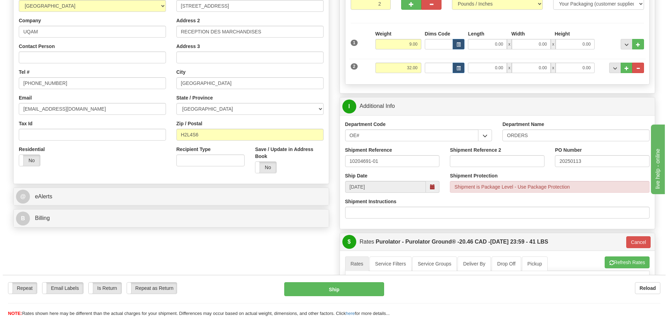
scroll to position [95, 0]
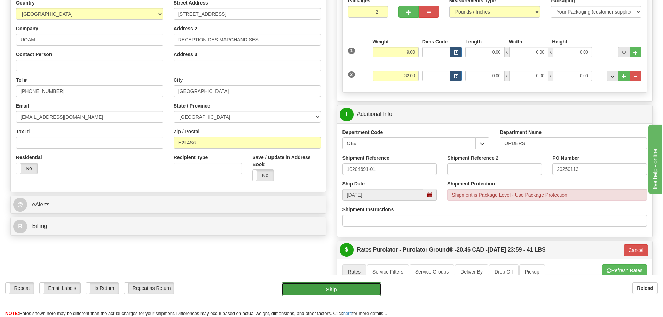
click at [309, 288] on button "Ship" at bounding box center [331, 289] width 100 height 14
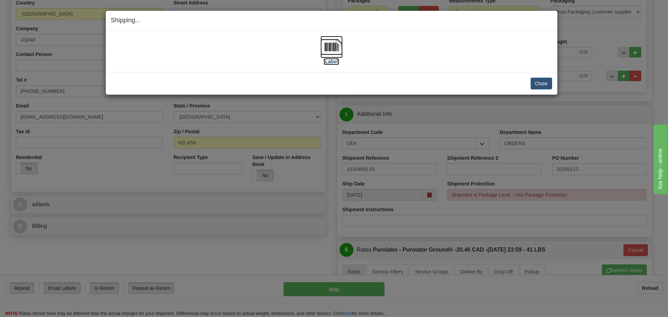
click at [329, 58] on label "[Label]" at bounding box center [332, 61] width 16 height 7
click at [544, 81] on button "Close" at bounding box center [542, 84] width 22 height 12
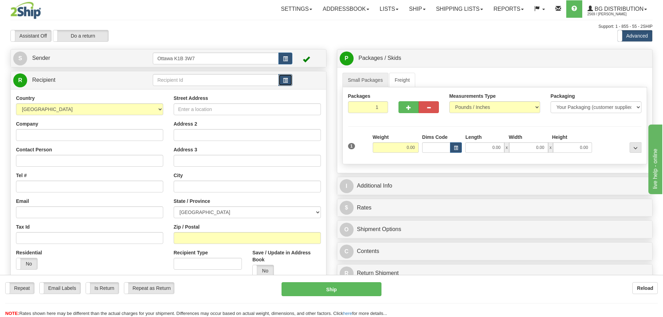
click at [288, 82] on button "button" at bounding box center [285, 80] width 14 height 12
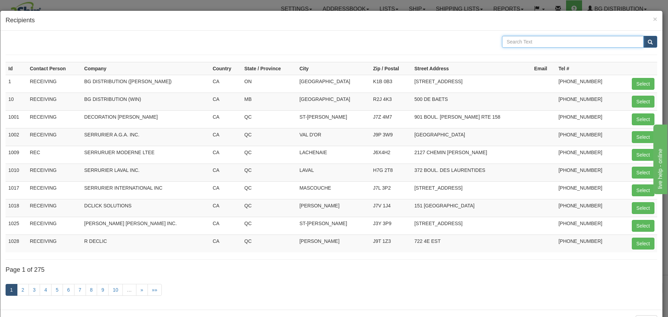
click at [535, 40] on input "text" at bounding box center [573, 42] width 142 height 12
type input "allegion"
click at [648, 42] on span "submit" at bounding box center [650, 42] width 5 height 5
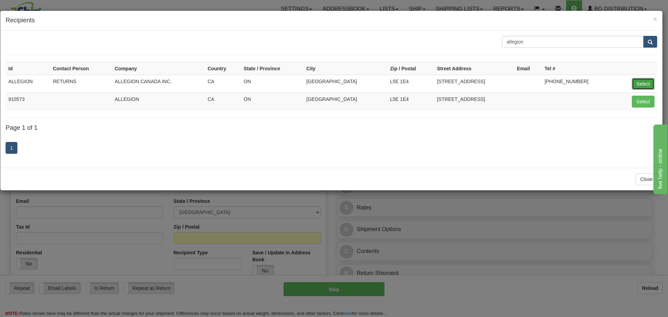
click at [640, 85] on button "Select" at bounding box center [643, 84] width 23 height 12
type input "ALLEGION"
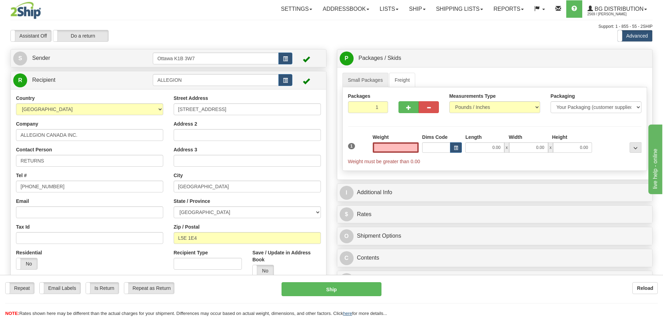
type input "0.00"
click at [389, 149] on input "0.00" at bounding box center [396, 147] width 46 height 10
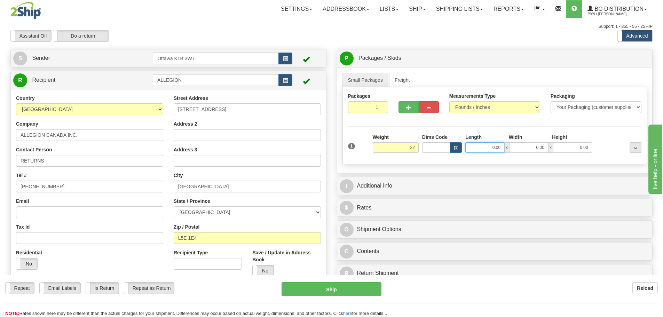
type input "22.00"
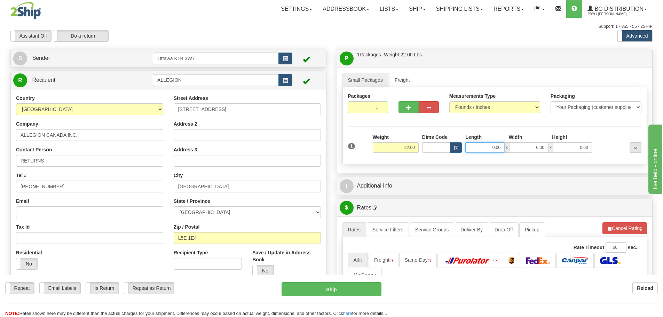
click at [484, 150] on input "0.00" at bounding box center [484, 147] width 39 height 10
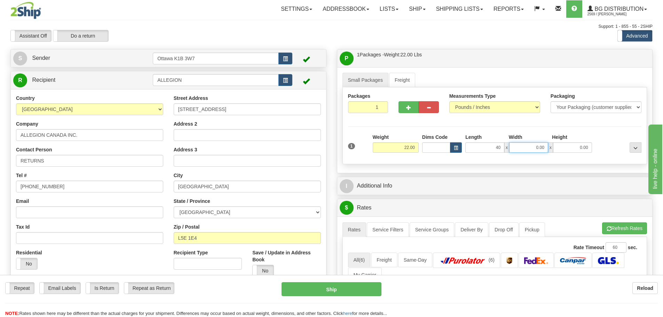
type input "40.00"
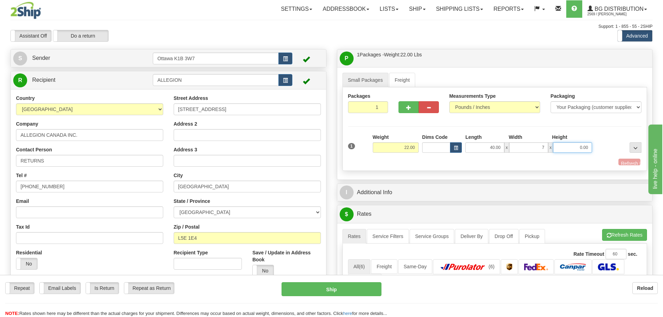
type input "7.00"
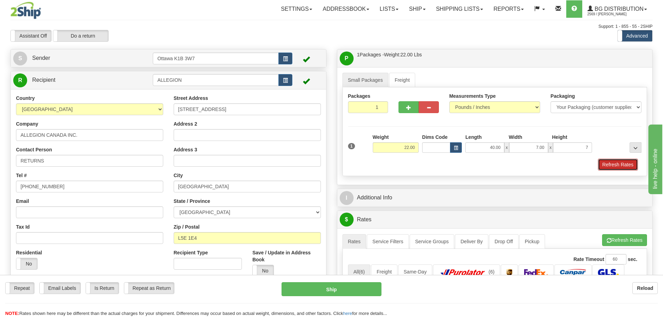
type input "7.00"
click at [616, 167] on button "Refresh Rates" at bounding box center [618, 165] width 40 height 12
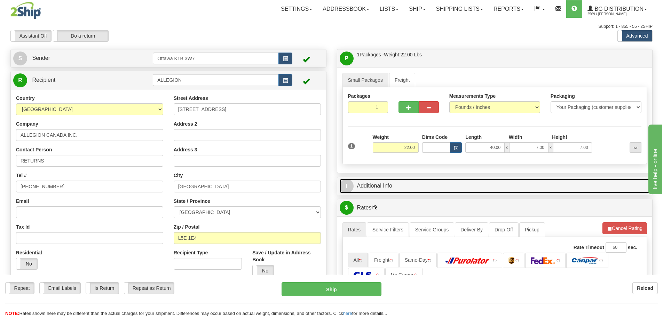
click at [465, 185] on link "I Additional Info" at bounding box center [495, 186] width 310 height 14
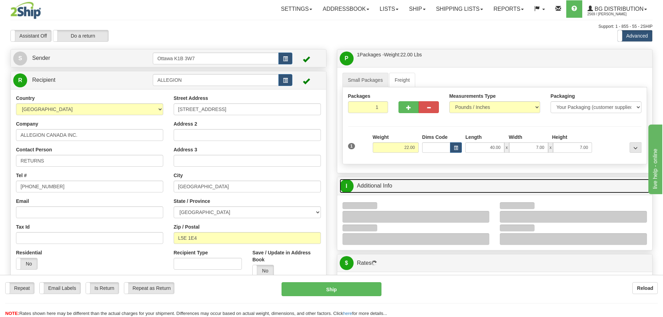
scroll to position [35, 0]
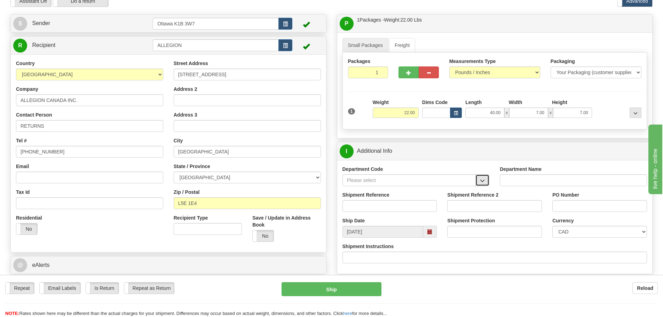
click at [479, 182] on button "button" at bounding box center [482, 180] width 14 height 12
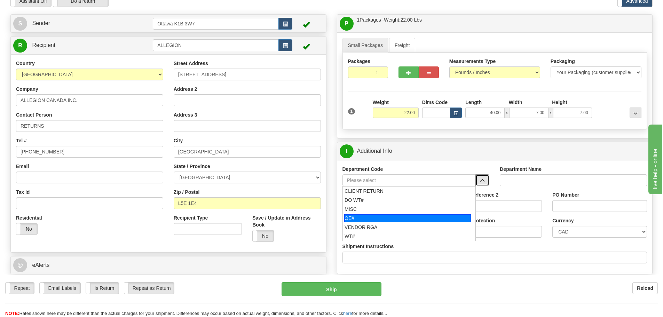
click at [392, 217] on div "OE#" at bounding box center [407, 218] width 127 height 8
type input "OE#"
type input "ORDERS"
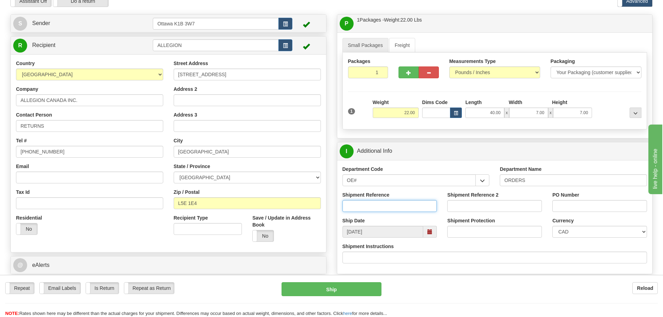
click at [386, 209] on input "Shipment Reference" at bounding box center [389, 206] width 95 height 12
click at [486, 186] on div "Department Code OE# CLIENT RETURN DO WT# MISC OE# VENDOR RGA WT#" at bounding box center [416, 179] width 158 height 26
click at [486, 185] on button "button" at bounding box center [482, 180] width 14 height 12
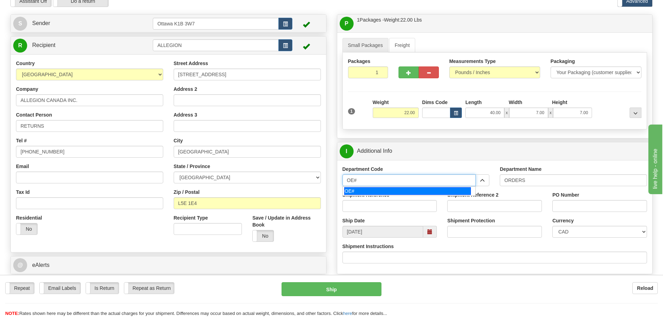
drag, startPoint x: 407, startPoint y: 180, endPoint x: 217, endPoint y: 196, distance: 190.7
click at [238, 14] on div "Create a label for the return Create Pickup Without Label S Sender" at bounding box center [331, 14] width 652 height 0
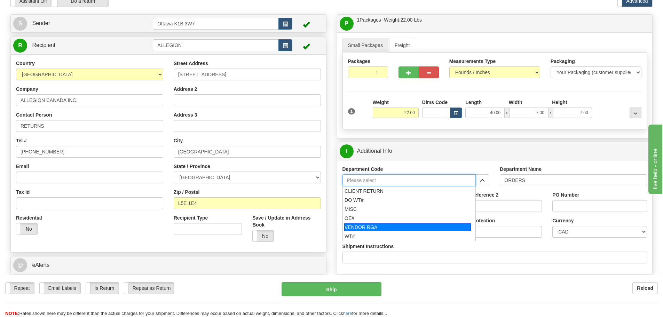
click at [356, 227] on div "VENDOR RGA" at bounding box center [407, 227] width 127 height 8
type input "VENDOR RGA"
type input "VENDOR RETURNS"
type input "VENDOR RGA"
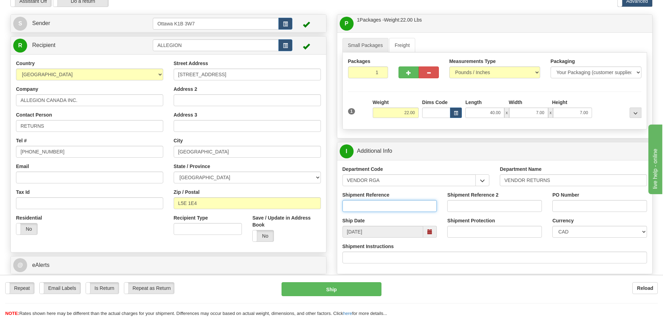
click at [361, 208] on input "Shipment Reference" at bounding box center [389, 206] width 95 height 12
type input "1027043-00"
click at [565, 205] on input "PO Number" at bounding box center [599, 206] width 95 height 12
paste input "CAS6195558"
type input "CAS6195558"
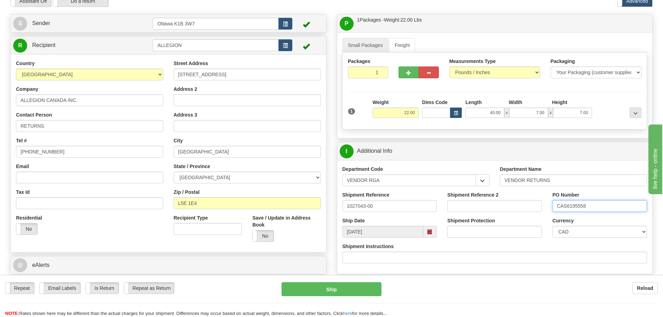
drag, startPoint x: 555, startPoint y: 206, endPoint x: 624, endPoint y: 206, distance: 68.5
click at [627, 207] on input "CAS6195558" at bounding box center [599, 206] width 95 height 12
click at [489, 202] on input "Shipment Reference 2" at bounding box center [494, 206] width 95 height 12
paste input "CAS6195558"
type input "CAS6195558"
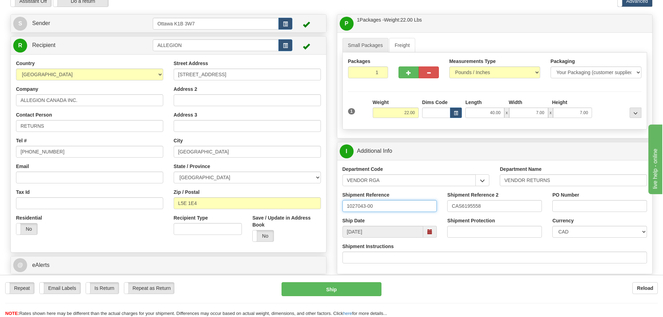
drag, startPoint x: 406, startPoint y: 209, endPoint x: 239, endPoint y: 199, distance: 167.0
click at [239, 14] on div "Create a label for the return Create Pickup Without Label S Sender" at bounding box center [331, 14] width 652 height 0
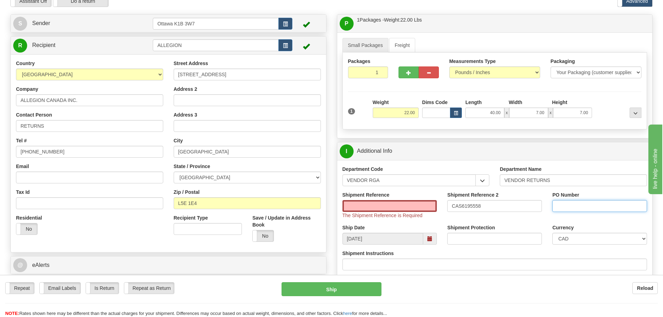
click at [597, 209] on input "PO Number" at bounding box center [599, 206] width 95 height 12
paste input "1027043-00"
type input "1027043-00"
click at [382, 209] on input "Shipment Reference" at bounding box center [389, 206] width 95 height 12
paste input "CM#9143742"
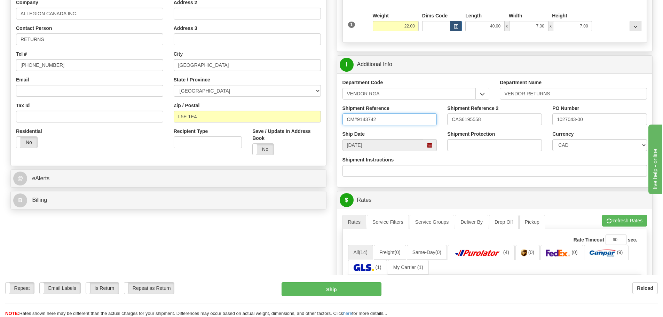
scroll to position [244, 0]
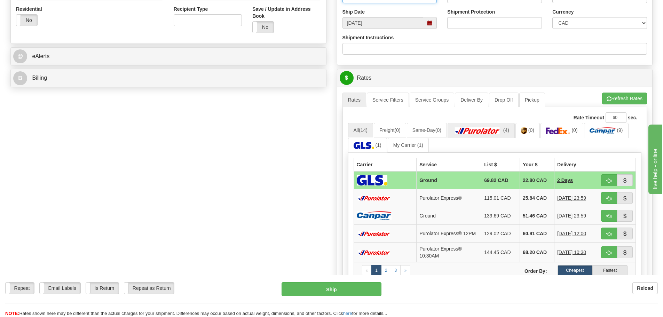
type input "CM#9143742"
click at [506, 132] on link "(4)" at bounding box center [480, 130] width 67 height 15
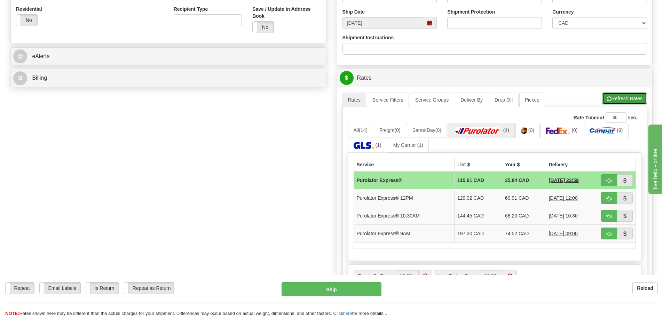
click at [636, 97] on button "Refresh Rates" at bounding box center [624, 99] width 45 height 12
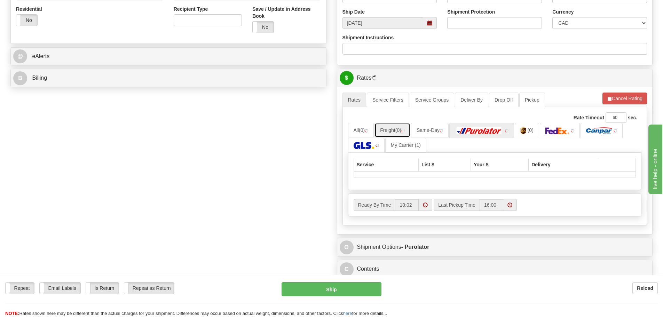
click at [377, 131] on link "Freight (0)" at bounding box center [392, 130] width 36 height 15
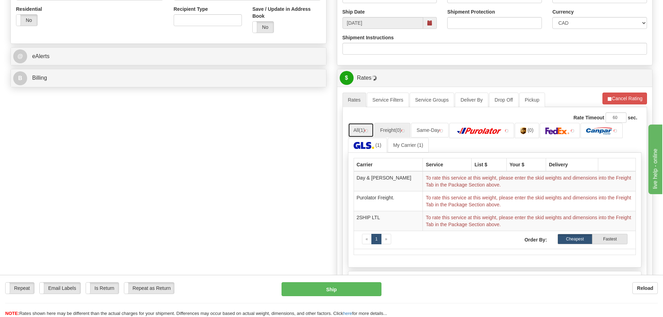
click at [364, 131] on span "(1)" at bounding box center [362, 130] width 6 height 6
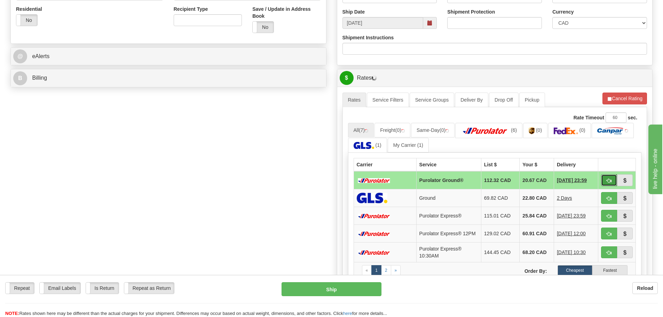
click at [604, 177] on button "button" at bounding box center [609, 180] width 16 height 12
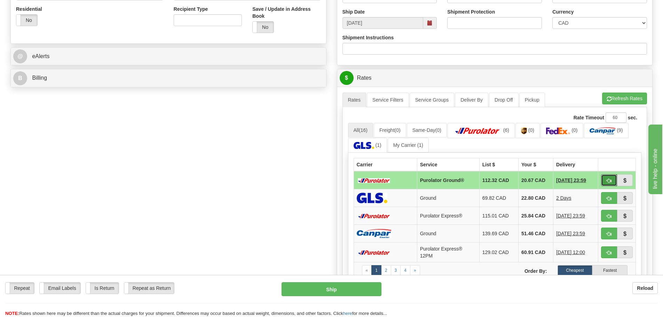
click at [604, 177] on button "button" at bounding box center [609, 180] width 16 height 12
type input "260"
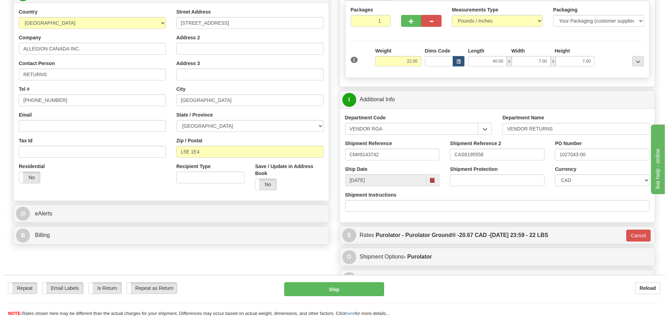
scroll to position [70, 0]
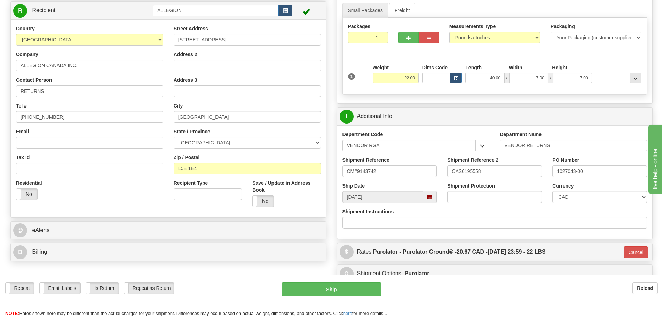
click at [370, 282] on div "Repeat Repeat Email Labels Email Labels Edit Is Return Is Return Repeat as Retu…" at bounding box center [331, 296] width 663 height 42
click at [366, 284] on button "Ship" at bounding box center [331, 289] width 100 height 14
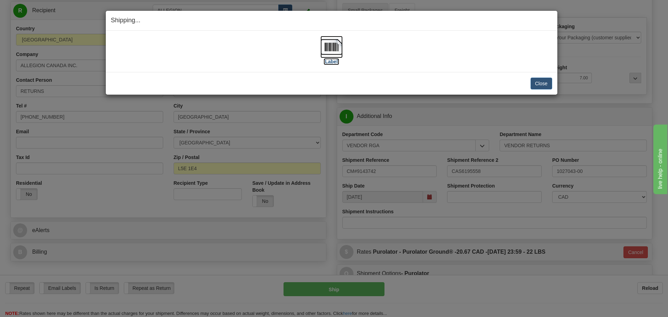
click at [325, 61] on label "[Label]" at bounding box center [332, 61] width 16 height 7
click at [534, 83] on button "Close" at bounding box center [542, 84] width 22 height 12
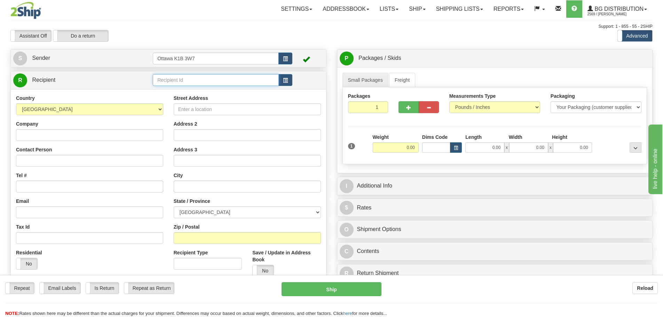
click at [188, 82] on input "text" at bounding box center [216, 80] width 126 height 12
type input "910856"
click at [300, 30] on div "Previous Next" at bounding box center [331, 30] width 109 height 0
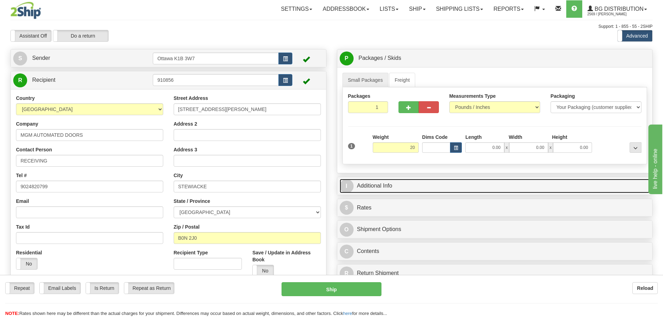
type input "20.00"
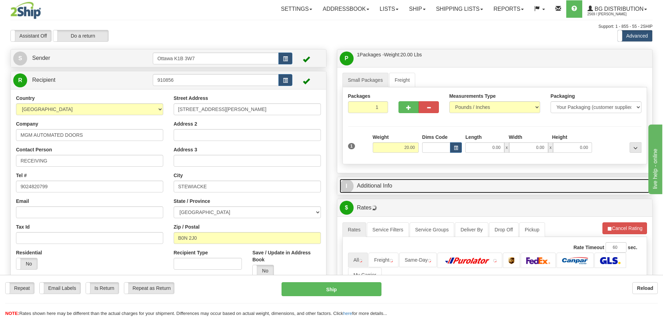
click at [452, 183] on link "I Additional Info" at bounding box center [495, 186] width 310 height 14
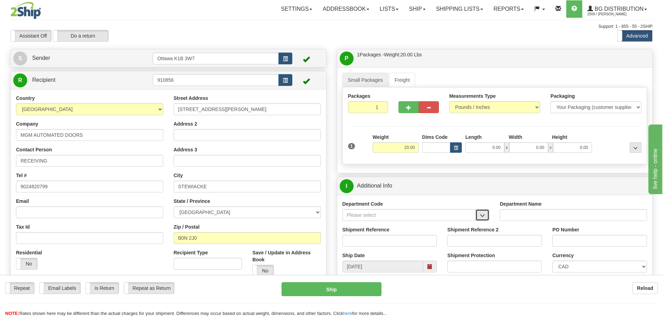
click at [488, 217] on button "button" at bounding box center [482, 215] width 14 height 12
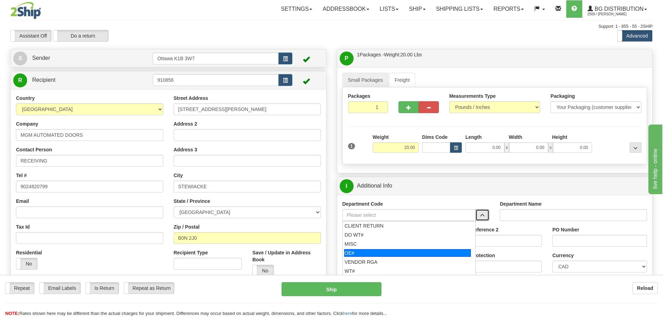
click at [390, 253] on div "OE#" at bounding box center [407, 253] width 127 height 8
type input "OE#"
type input "ORDERS"
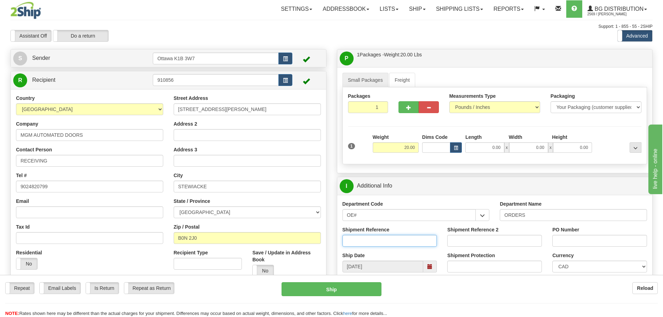
click at [383, 246] on input "Shipment Reference" at bounding box center [389, 241] width 95 height 12
type input "10200938-00"
click at [593, 241] on input "PO Number" at bounding box center [599, 241] width 95 height 12
type input "8550-STOCK"
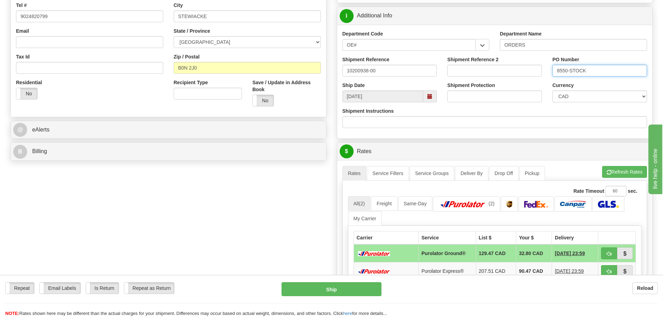
scroll to position [174, 0]
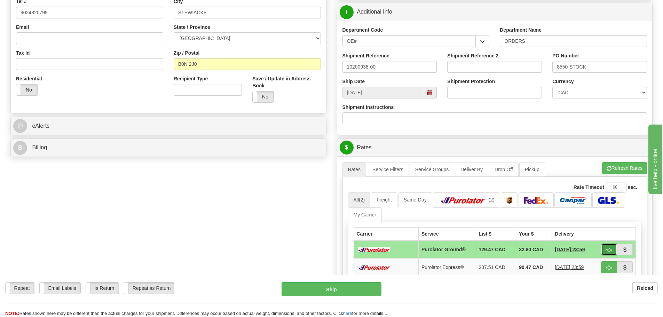
click at [610, 246] on button "button" at bounding box center [609, 250] width 16 height 12
type input "260"
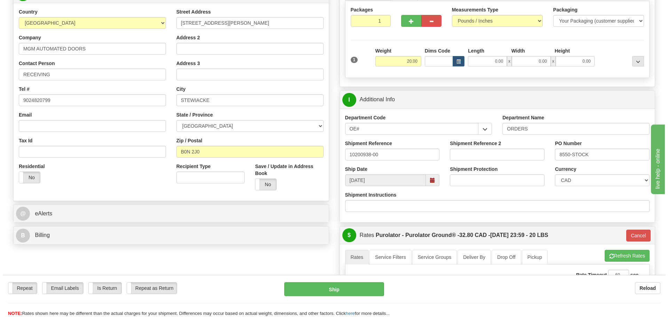
scroll to position [70, 0]
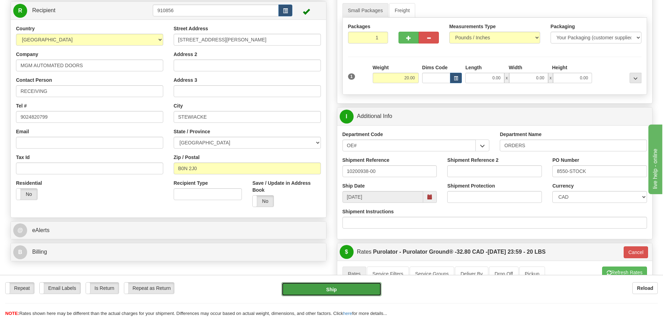
click at [342, 296] on button "Ship" at bounding box center [331, 289] width 100 height 14
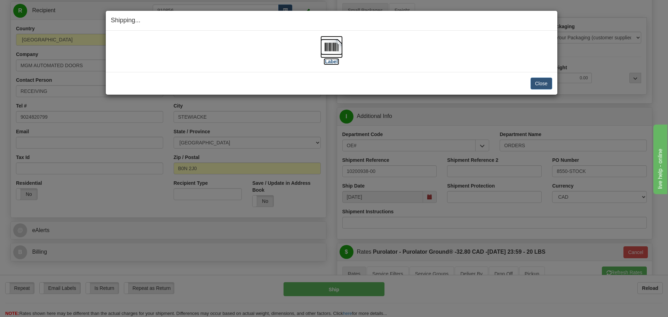
click at [332, 62] on label "[Label]" at bounding box center [332, 61] width 16 height 7
click at [541, 88] on button "Close" at bounding box center [542, 84] width 22 height 12
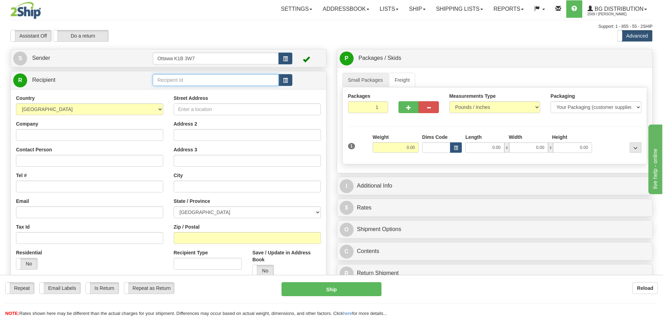
click at [208, 82] on input "text" at bounding box center [216, 80] width 126 height 12
type input "1"
type input "910992"
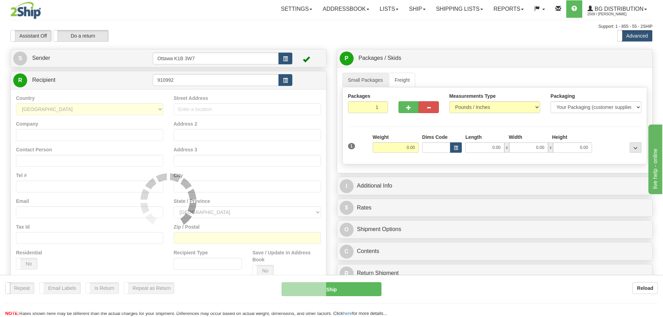
click at [329, 39] on div "Assistant On Assistant Off Do a return Do a return Previous Next Standard Advan…" at bounding box center [331, 36] width 652 height 12
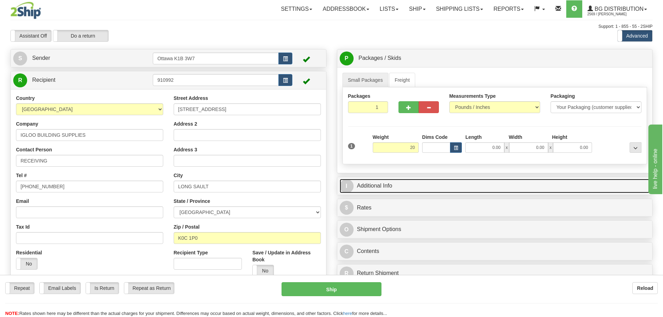
type input "20.00"
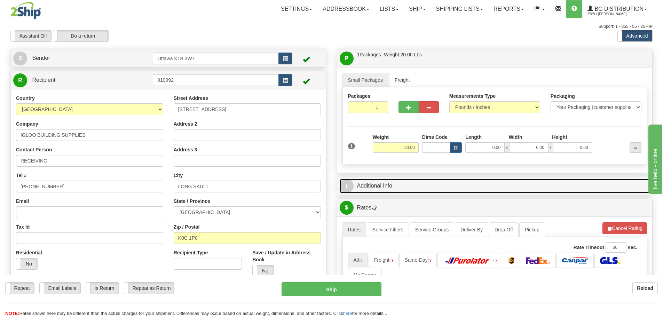
click at [435, 185] on link "I Additional Info" at bounding box center [495, 186] width 310 height 14
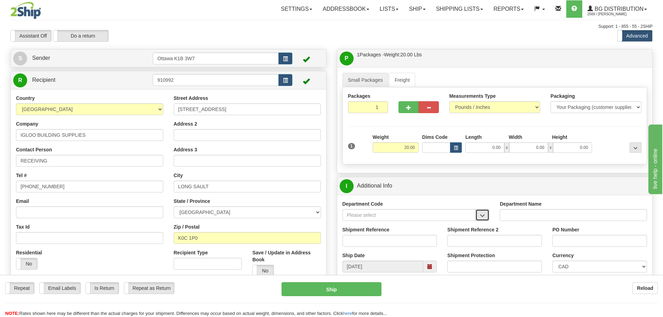
click at [479, 218] on button "button" at bounding box center [482, 215] width 14 height 12
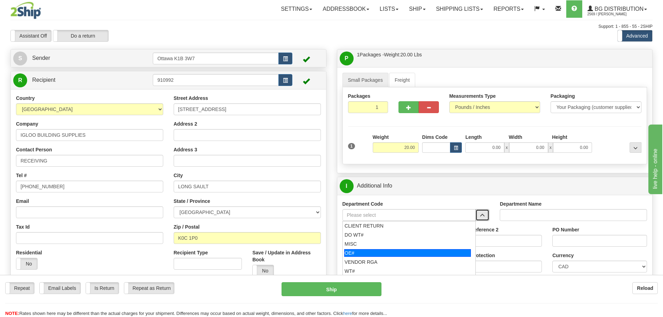
click at [403, 251] on div "OE#" at bounding box center [407, 253] width 127 height 8
type input "OE#"
type input "ORDERS"
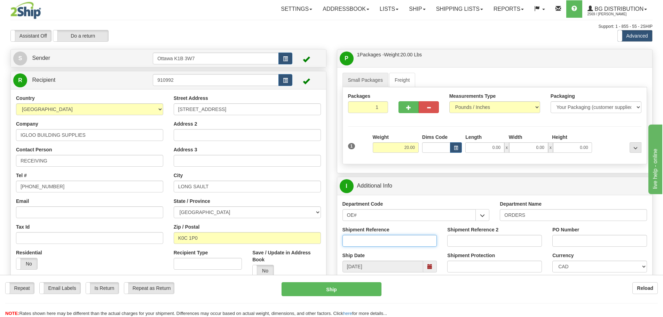
click at [392, 241] on input "Shipment Reference" at bounding box center [389, 241] width 95 height 12
type input "10203816-00"
type input "MT 38550 ADD"
click at [493, 151] on input "0.00" at bounding box center [484, 147] width 39 height 10
type input "88.00"
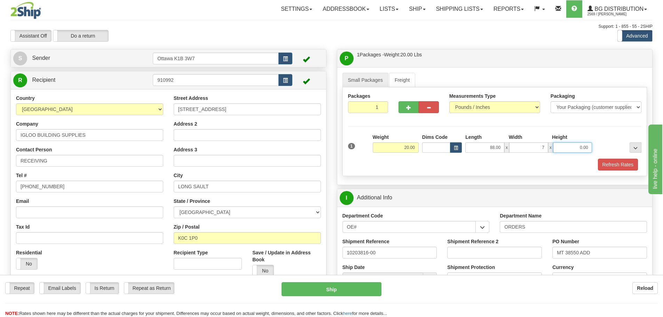
type input "7.00"
click at [628, 162] on button "Refresh Rates" at bounding box center [618, 165] width 40 height 12
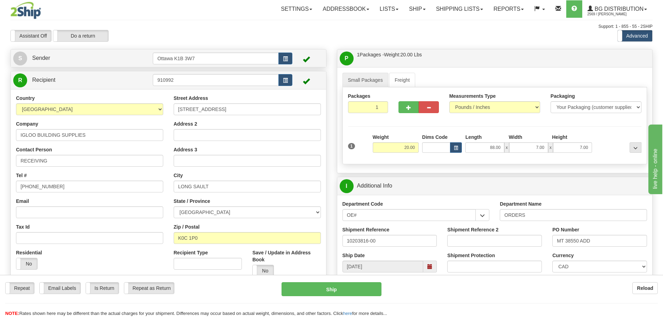
click at [612, 160] on div "Packages 1 1 Measurements Type" at bounding box center [494, 125] width 305 height 77
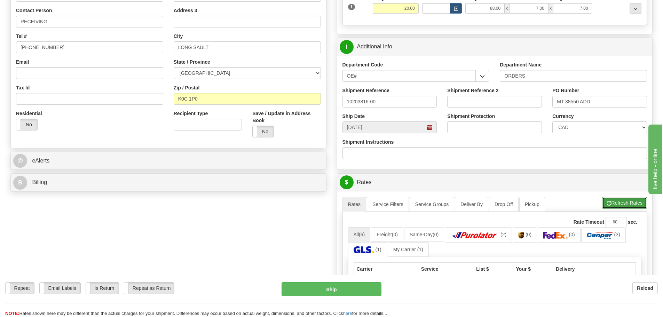
click at [614, 200] on button "Refresh Rates" at bounding box center [624, 203] width 45 height 12
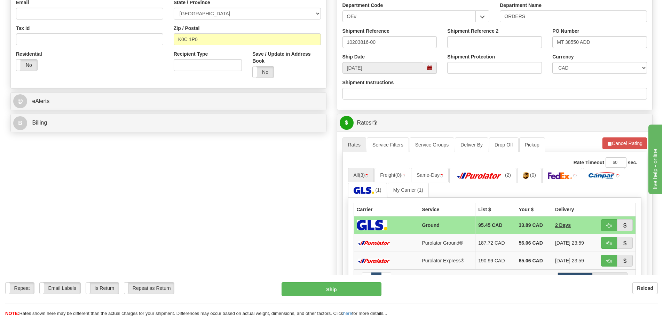
scroll to position [209, 0]
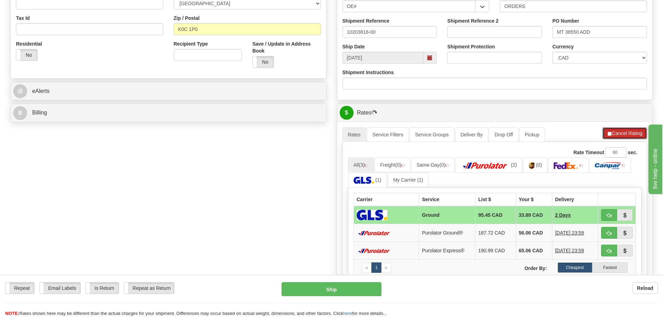
click at [613, 135] on button "Cancel Rating" at bounding box center [624, 133] width 45 height 12
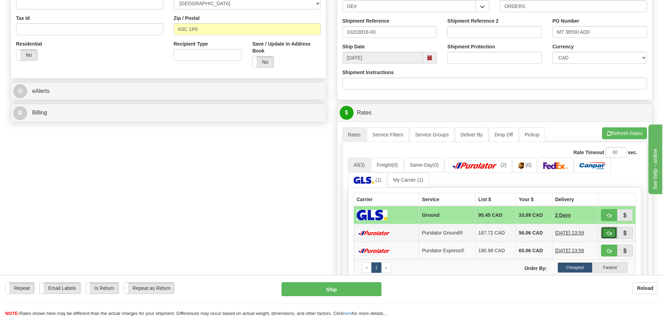
click at [602, 233] on button "button" at bounding box center [609, 233] width 16 height 12
type input "260"
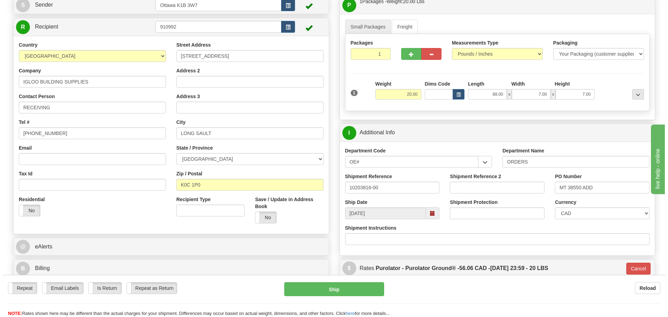
scroll to position [70, 0]
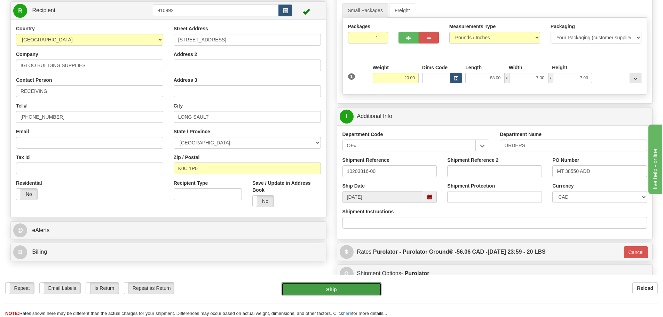
click at [303, 294] on button "Ship" at bounding box center [331, 289] width 100 height 14
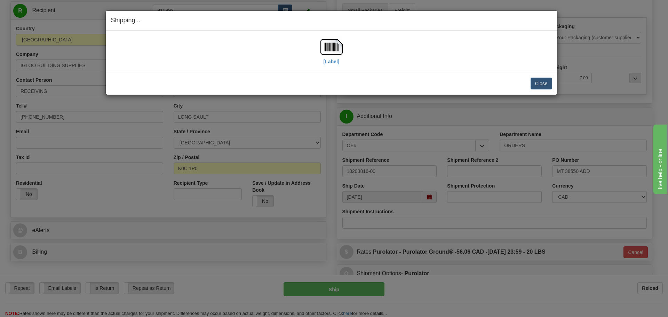
click at [335, 65] on div "[Label]" at bounding box center [331, 51] width 22 height 31
click at [335, 63] on label "[Label]" at bounding box center [332, 61] width 16 height 7
click at [547, 83] on button "Close" at bounding box center [542, 84] width 22 height 12
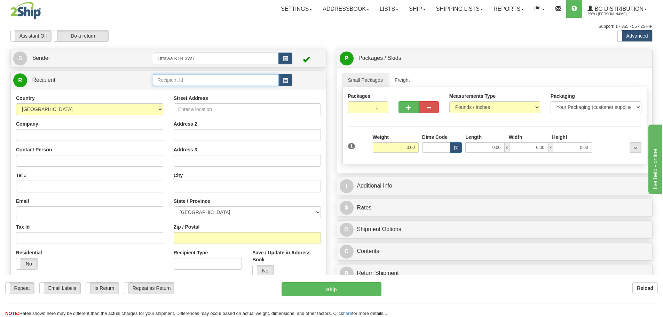
click at [225, 78] on input "text" at bounding box center [216, 80] width 126 height 12
type input "1029"
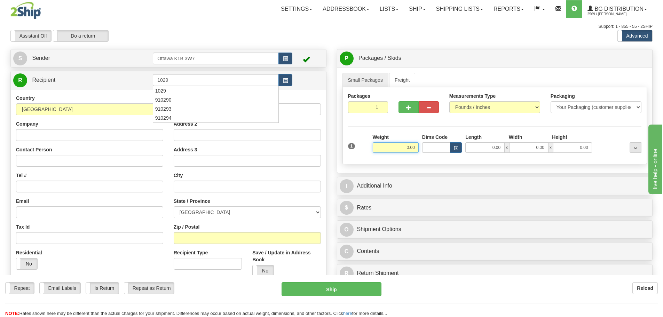
click at [276, 37] on div "Assistant On Assistant Off Do a return Do a return" at bounding box center [141, 36] width 272 height 12
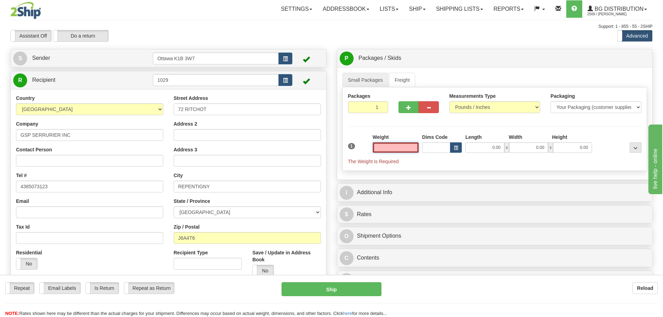
click at [394, 146] on input "text" at bounding box center [396, 147] width 46 height 10
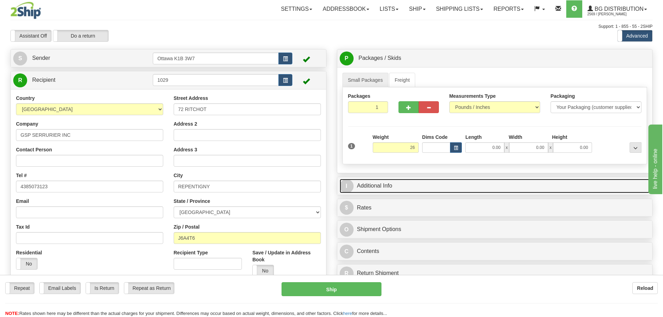
type input "26.00"
click at [431, 191] on link "I Additional Info" at bounding box center [495, 186] width 310 height 14
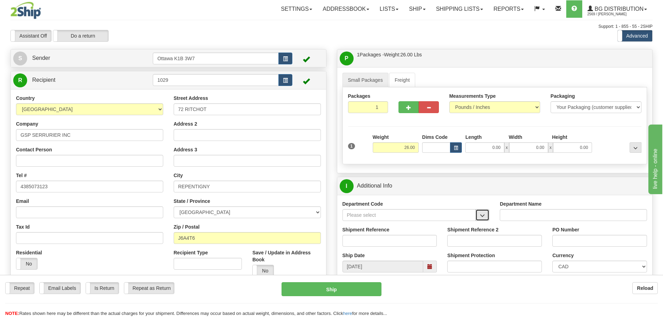
click at [478, 213] on button "button" at bounding box center [482, 215] width 14 height 12
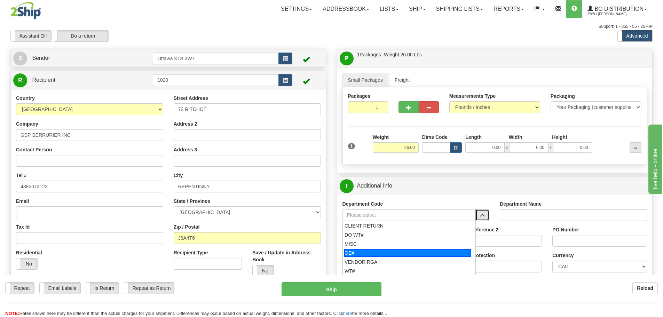
click at [411, 252] on div "OE#" at bounding box center [407, 253] width 127 height 8
type input "OE#"
type input "ORDERS"
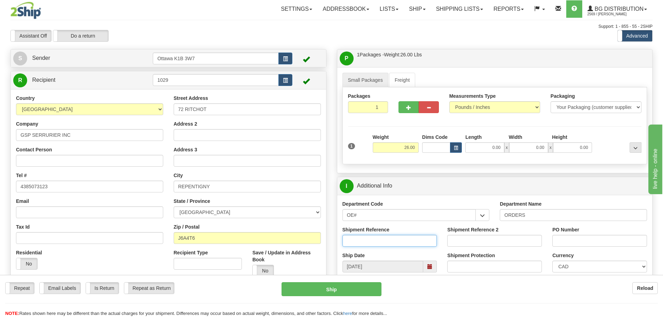
click at [397, 245] on input "Shipment Reference" at bounding box center [389, 241] width 95 height 12
type input "10204796-00"
click at [569, 239] on input "PO Number" at bounding box center [599, 241] width 95 height 12
type input "GSP-2"
click at [481, 145] on input "0.00" at bounding box center [484, 147] width 39 height 10
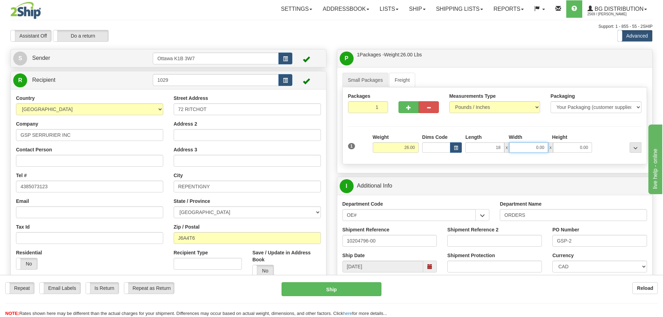
type input "18.00"
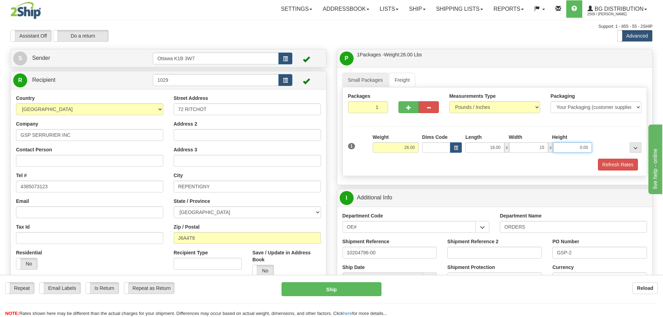
type input "15.00"
type input "7.00"
click at [609, 163] on button "Refresh Rates" at bounding box center [618, 165] width 40 height 12
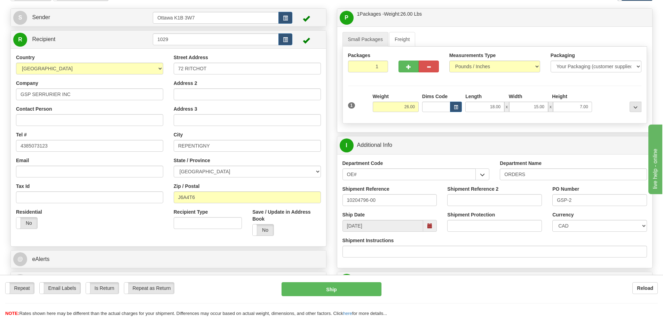
scroll to position [174, 0]
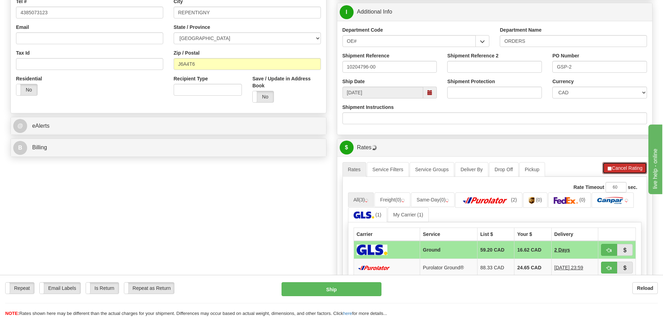
click at [609, 167] on span "button" at bounding box center [609, 168] width 5 height 5
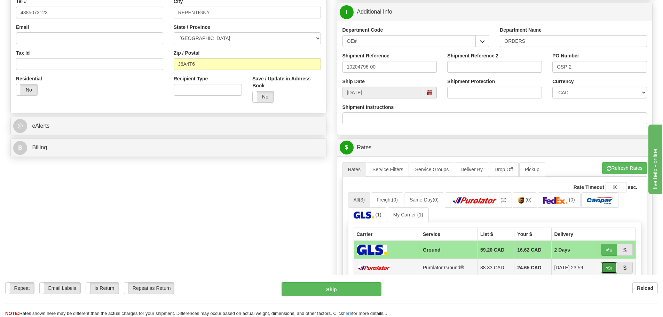
click at [613, 270] on button "button" at bounding box center [609, 268] width 16 height 12
type input "260"
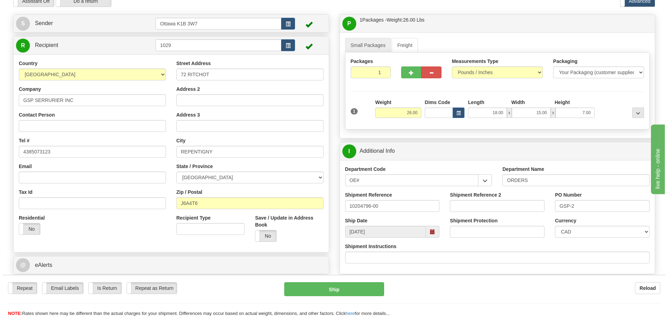
scroll to position [70, 0]
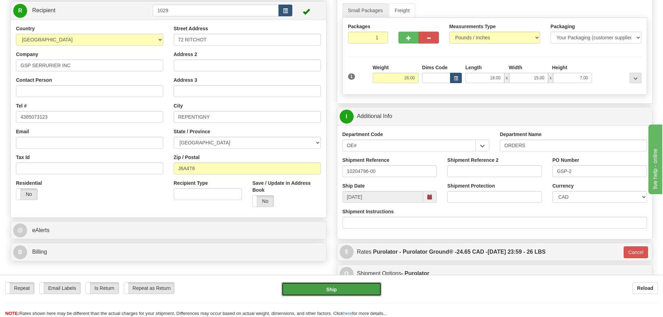
click at [339, 286] on button "Ship" at bounding box center [331, 289] width 100 height 14
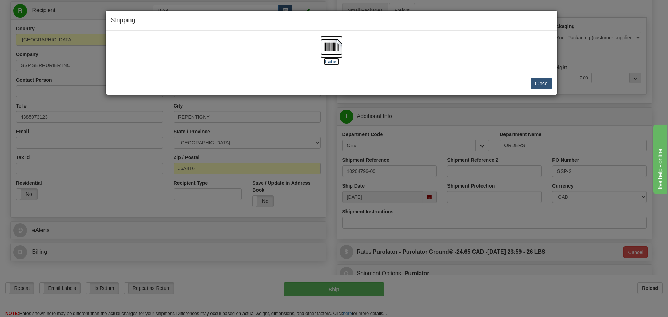
click at [333, 59] on label "[Label]" at bounding box center [332, 61] width 16 height 7
click at [546, 87] on button "Close" at bounding box center [542, 84] width 22 height 12
